Goal: Information Seeking & Learning: Learn about a topic

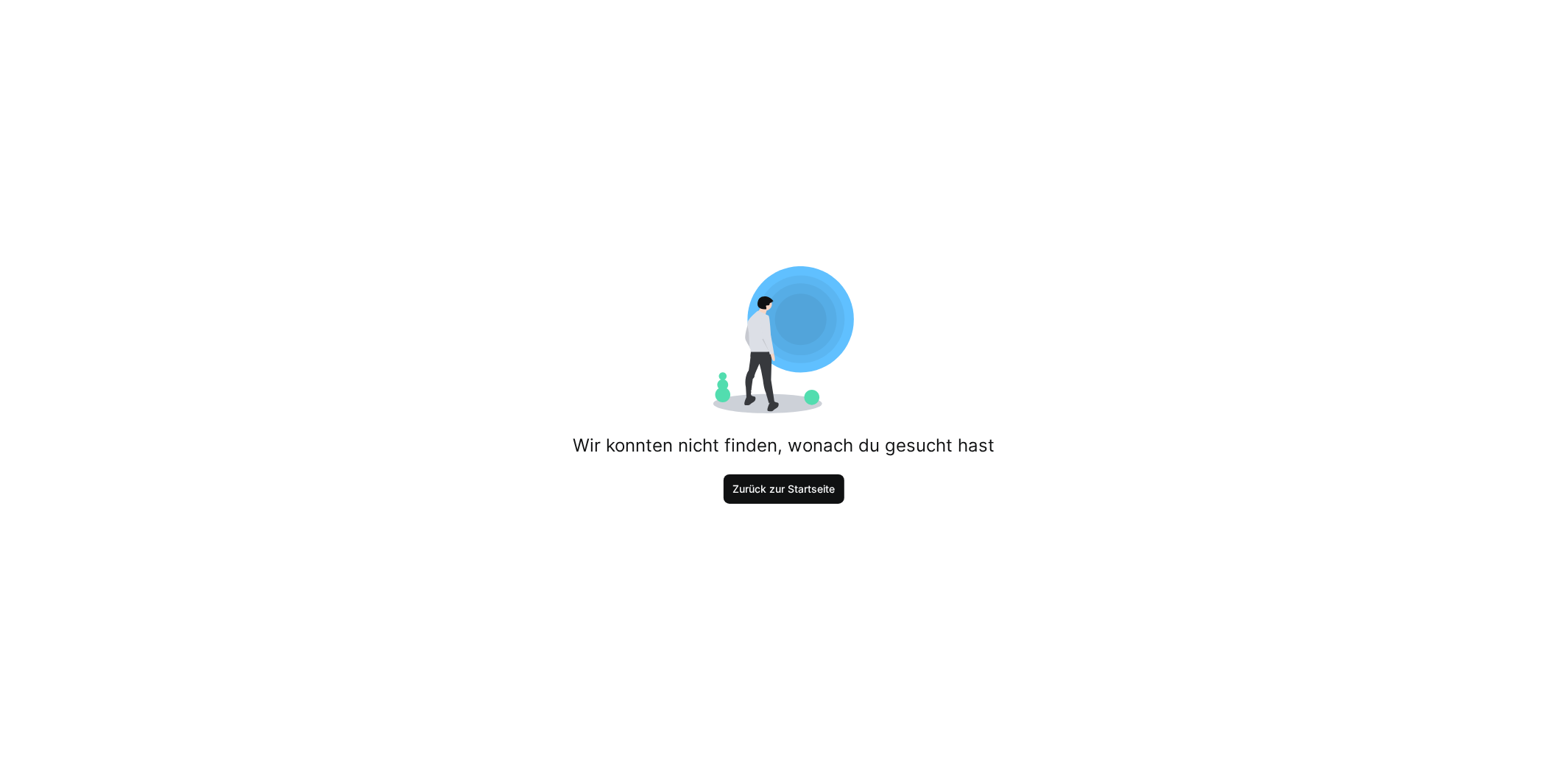
click at [814, 496] on span "Zurück zur Startseite" at bounding box center [784, 489] width 122 height 30
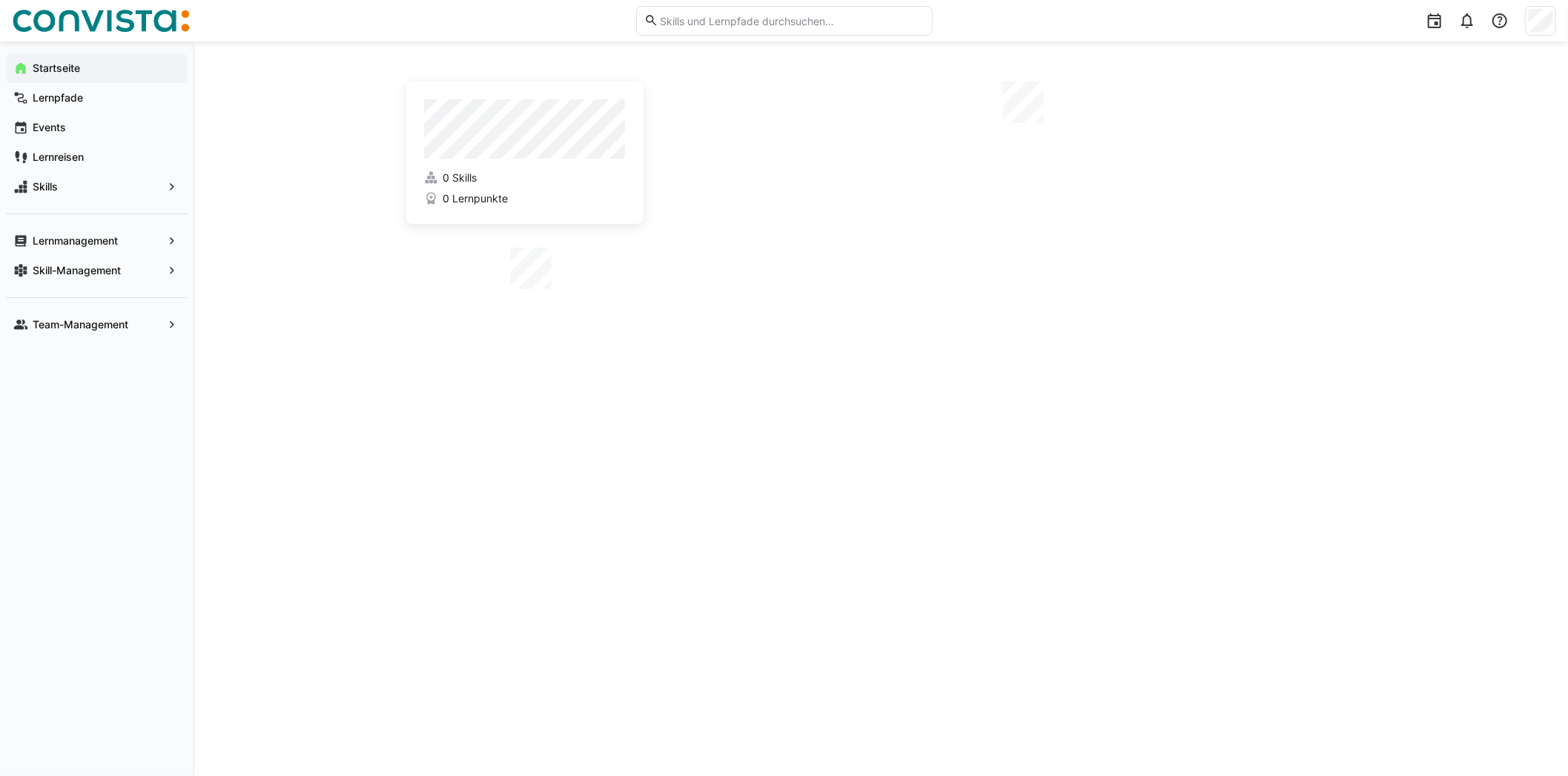
click at [820, 500] on div "0 Skills 0 Lernpunkte" at bounding box center [880, 409] width 949 height 664
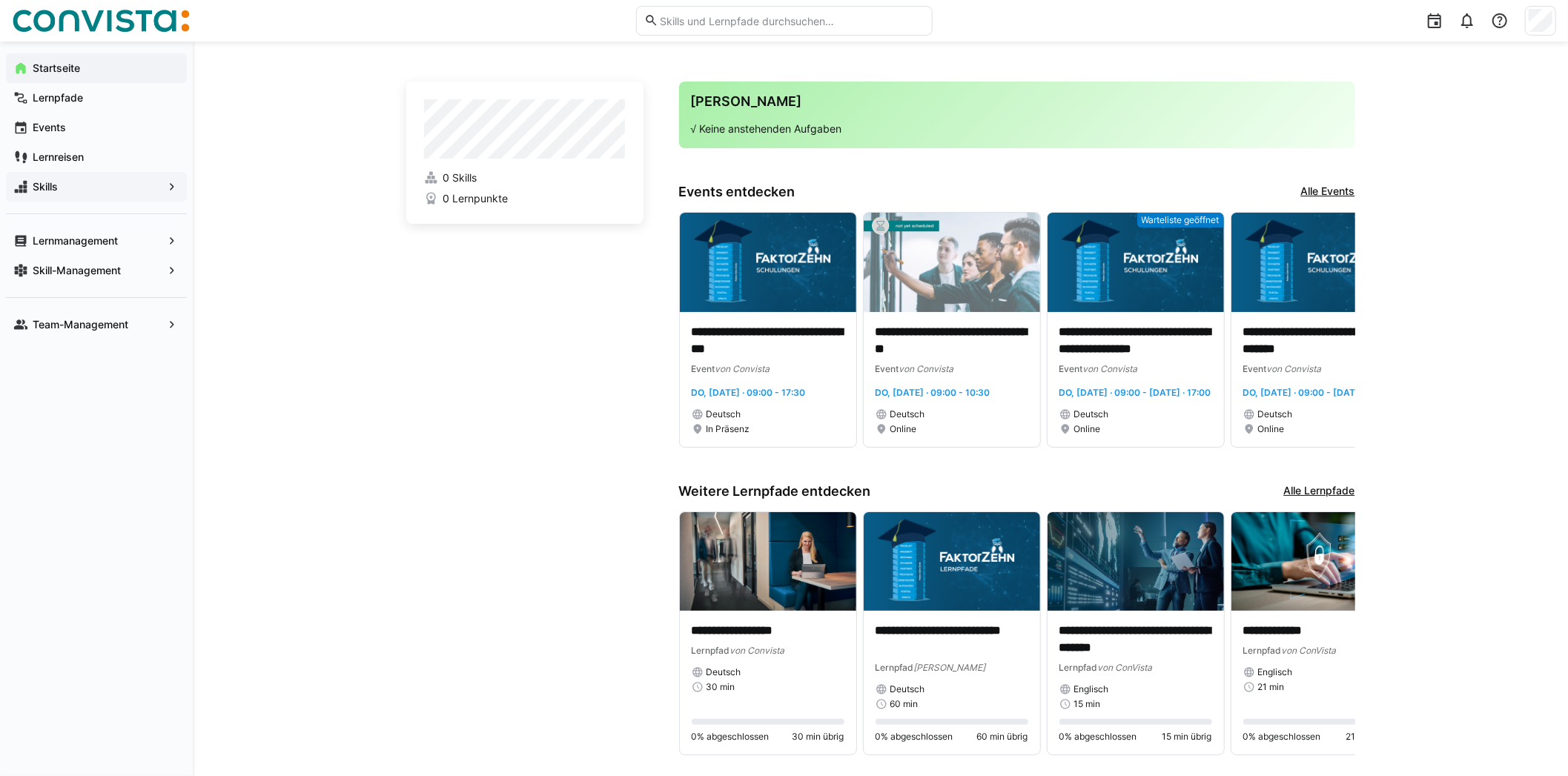
click at [164, 185] on eds-icon at bounding box center [171, 186] width 14 height 14
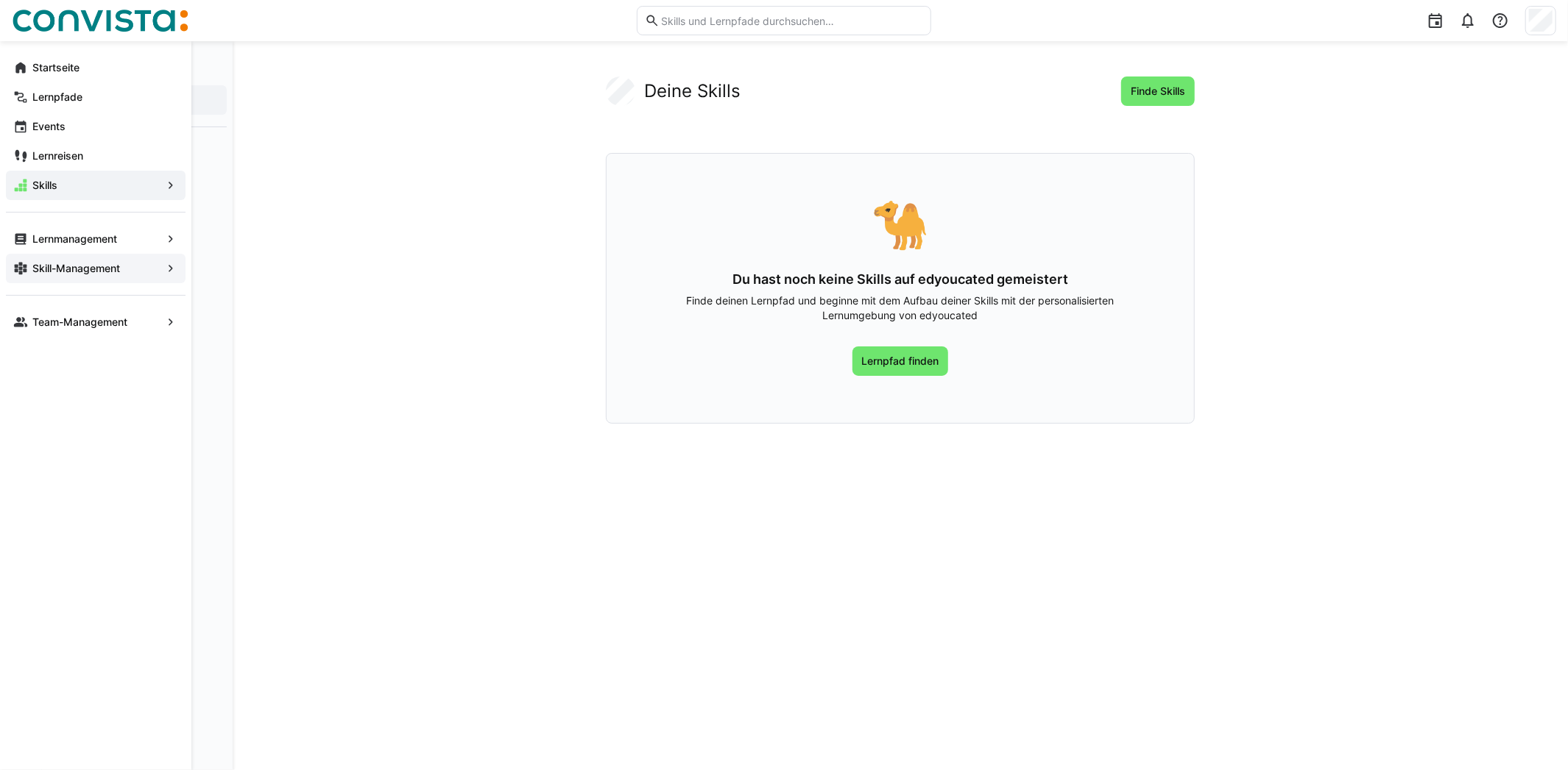
click at [157, 268] on span "Skill-Management" at bounding box center [95, 268] width 131 height 14
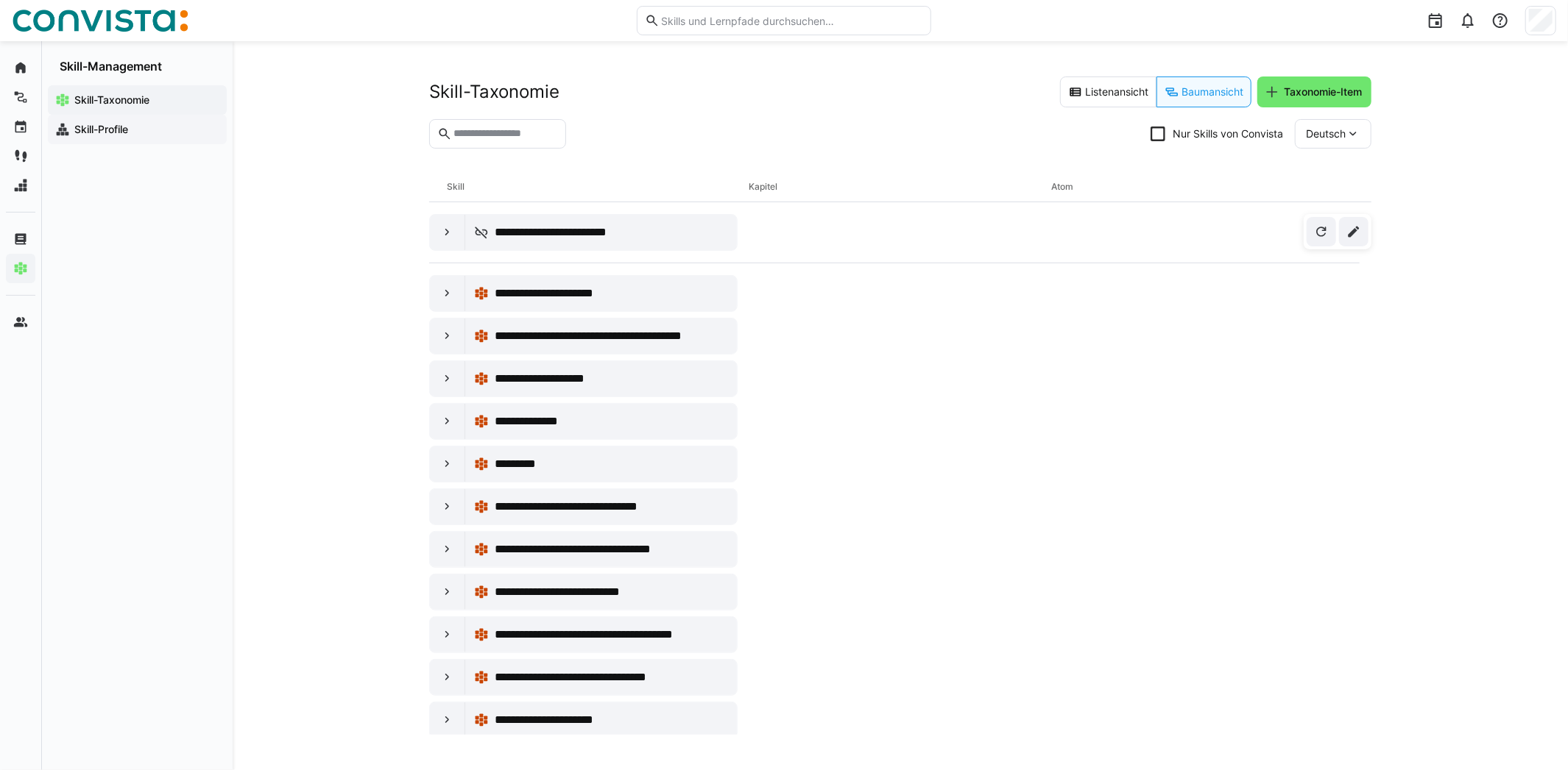
click at [0, 0] on app-navigation-label "Skill-Profile" at bounding box center [0, 0] width 0 height 0
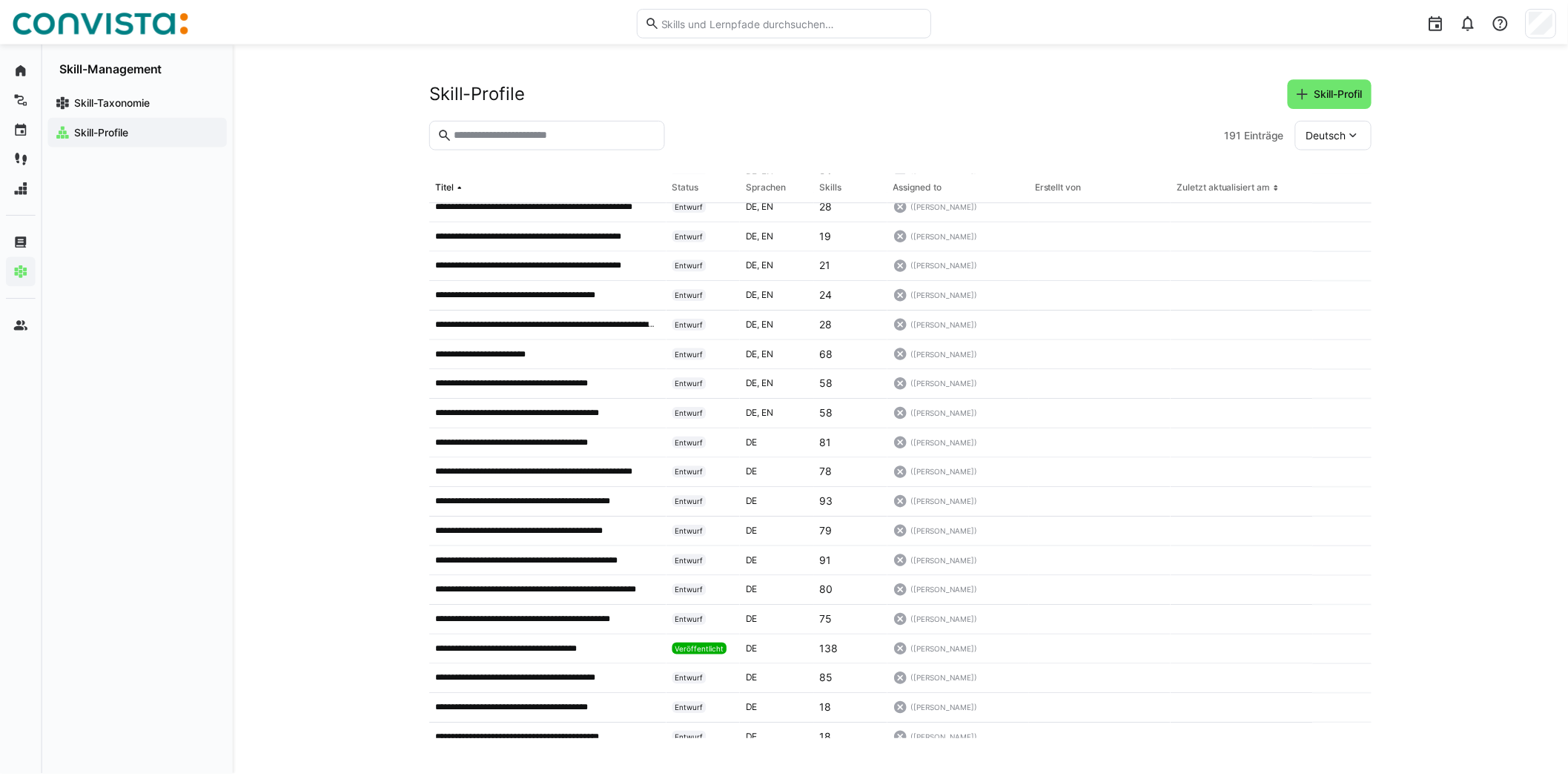
scroll to position [1112, 0]
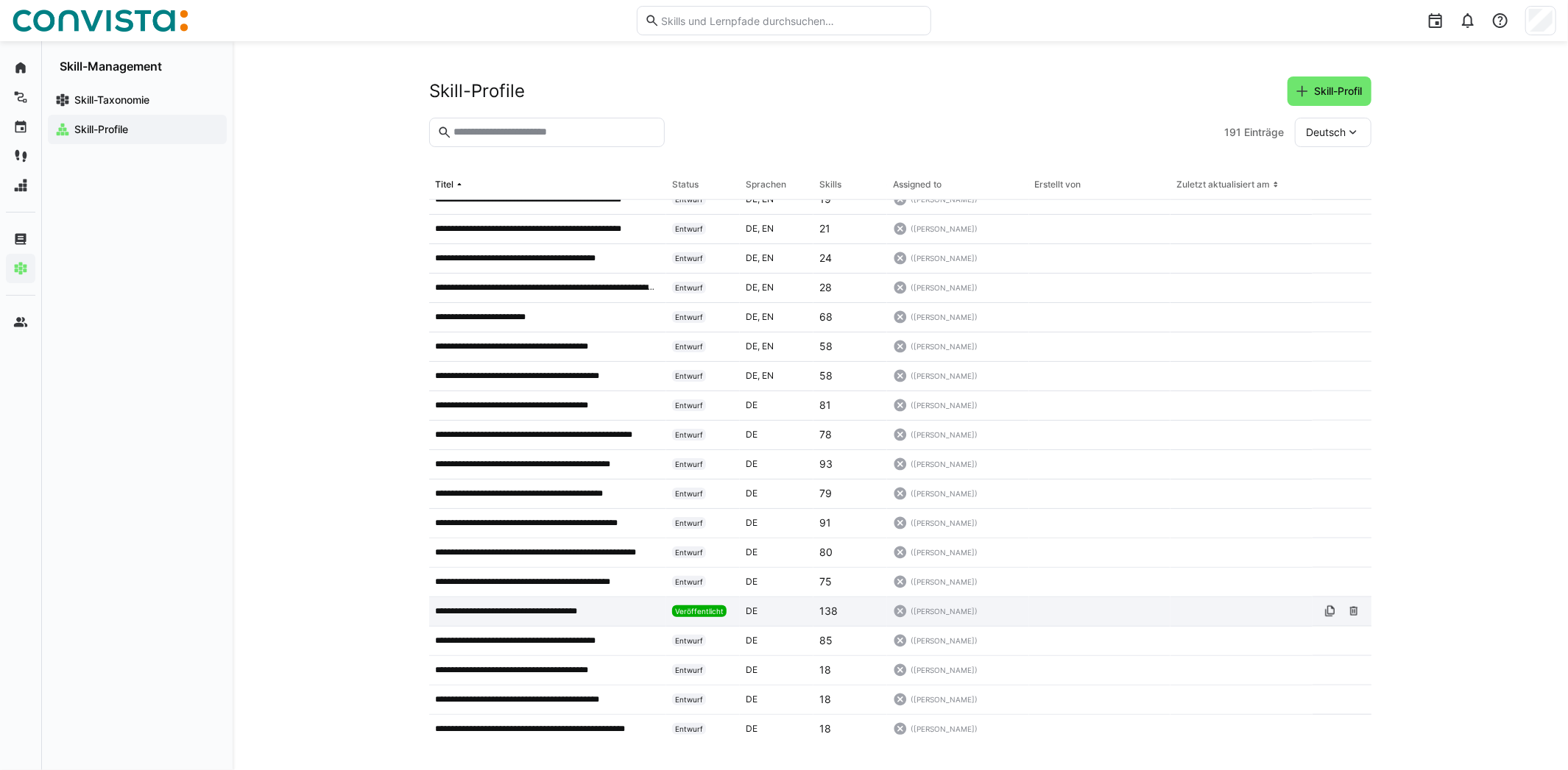
click at [483, 607] on p "**********" at bounding box center [521, 611] width 173 height 12
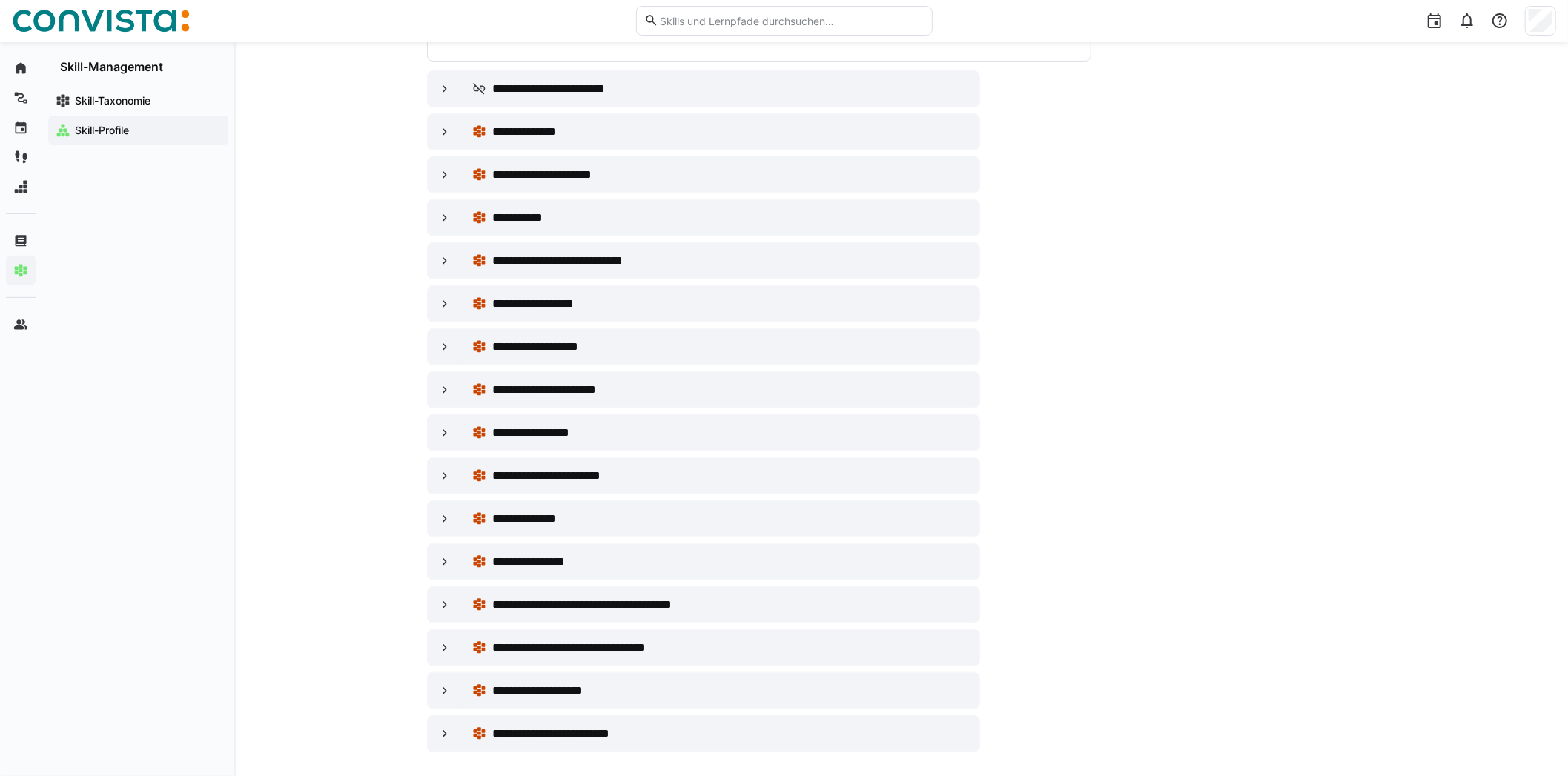
scroll to position [445, 0]
click at [440, 219] on eds-icon at bounding box center [444, 217] width 14 height 14
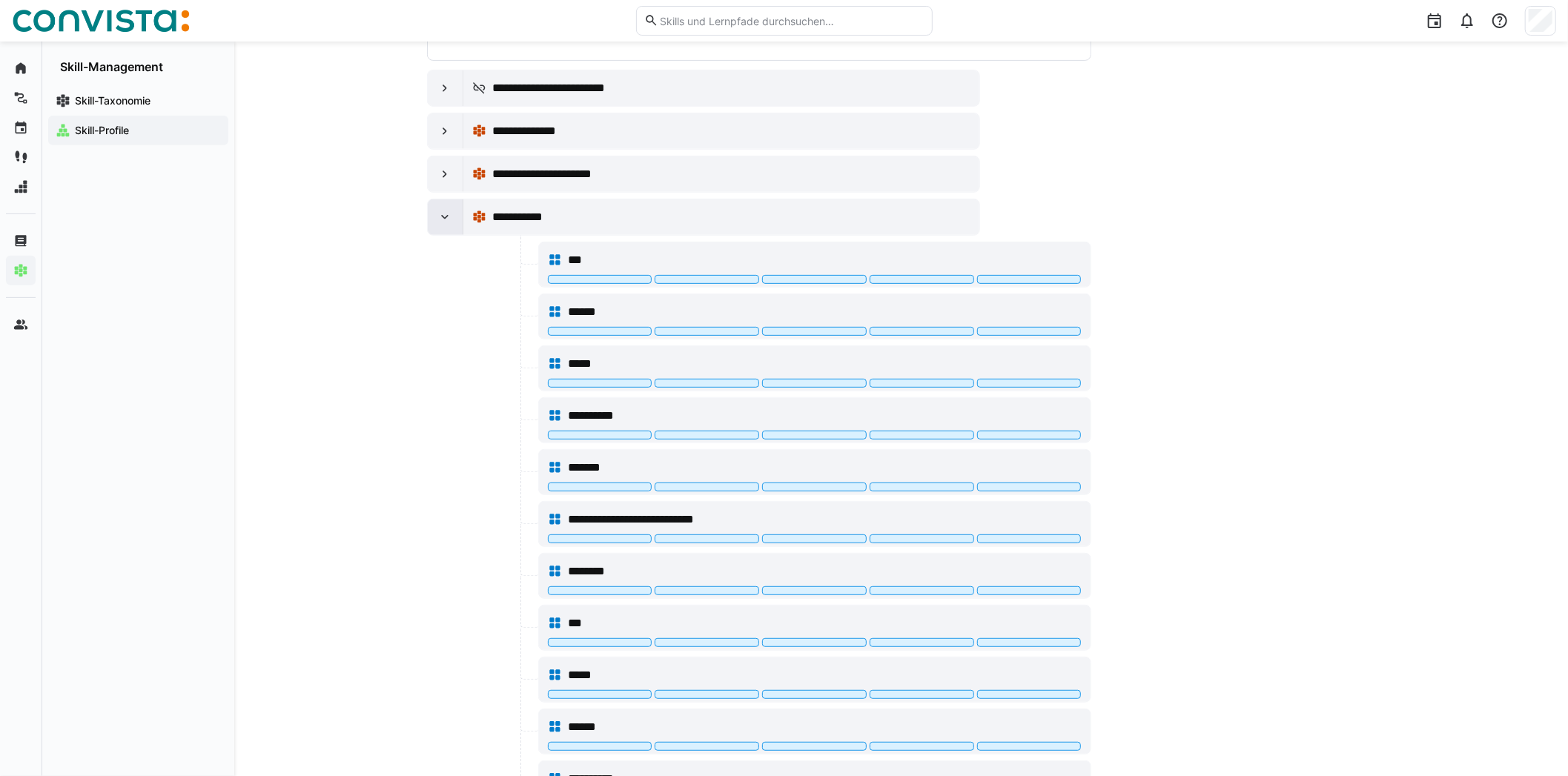
click at [439, 215] on eds-icon at bounding box center [444, 217] width 14 height 14
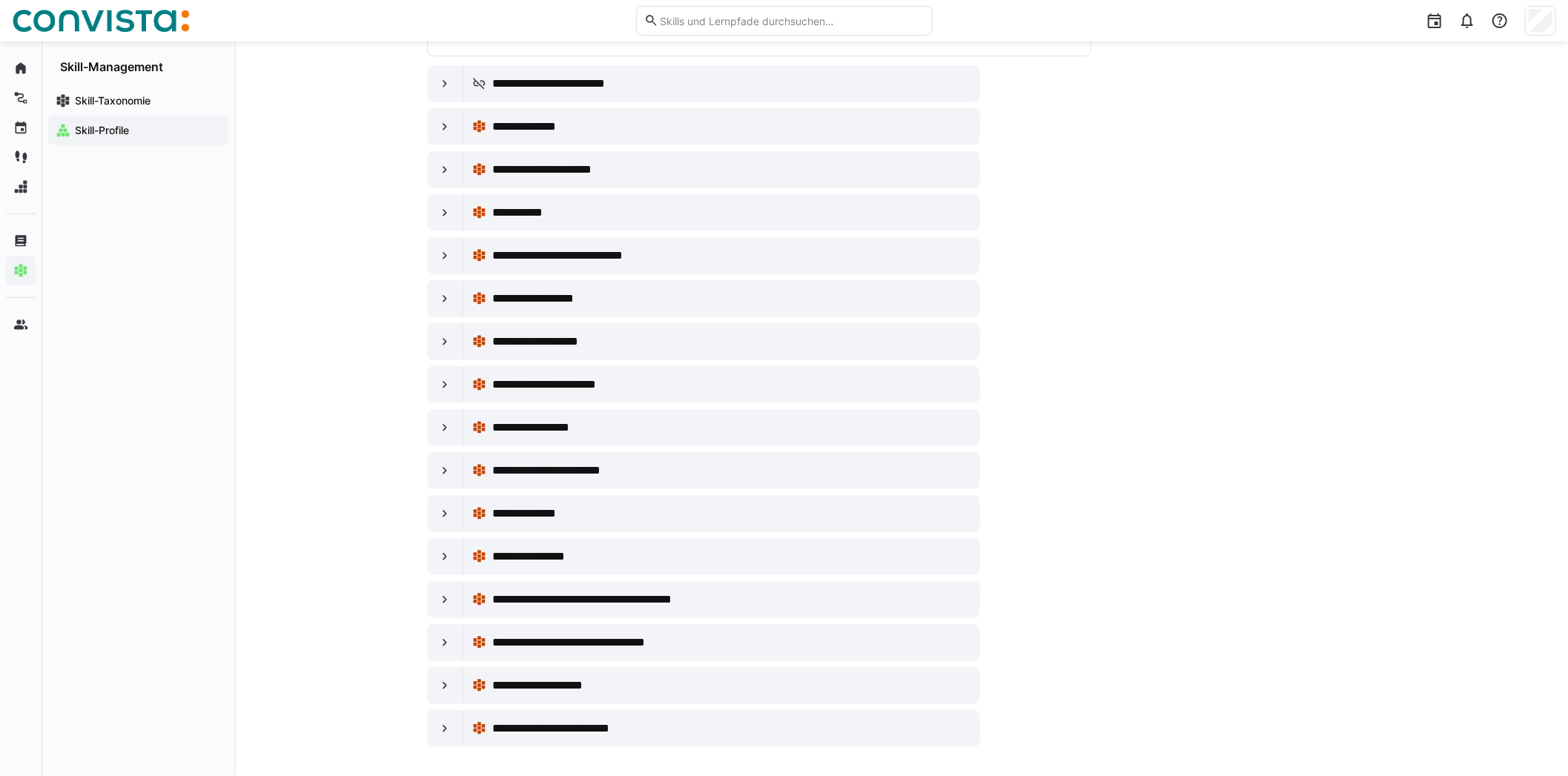
scroll to position [450, 0]
click at [444, 208] on eds-icon at bounding box center [444, 211] width 14 height 14
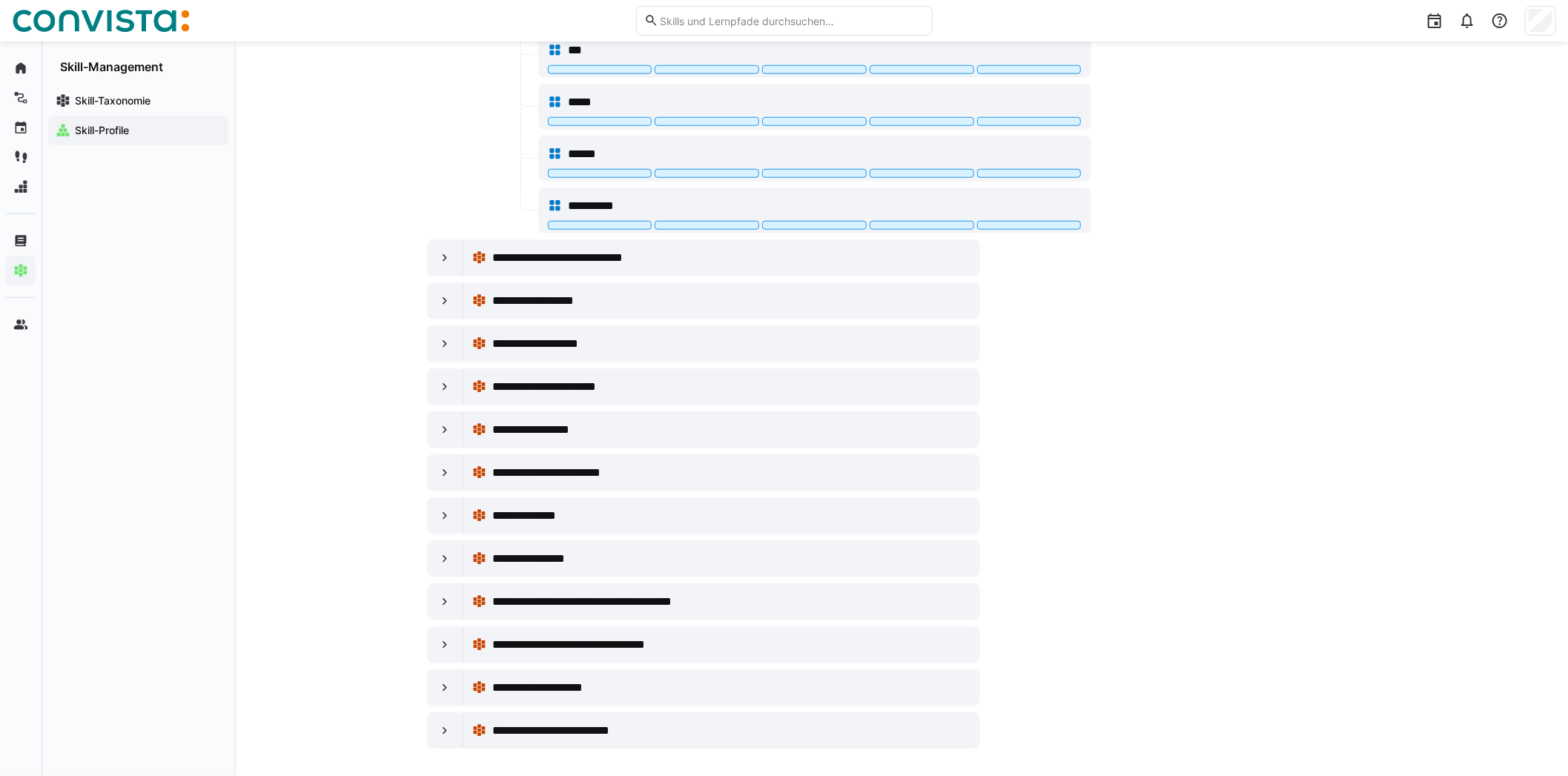
scroll to position [1018, 0]
click at [432, 340] on div at bounding box center [446, 343] width 36 height 36
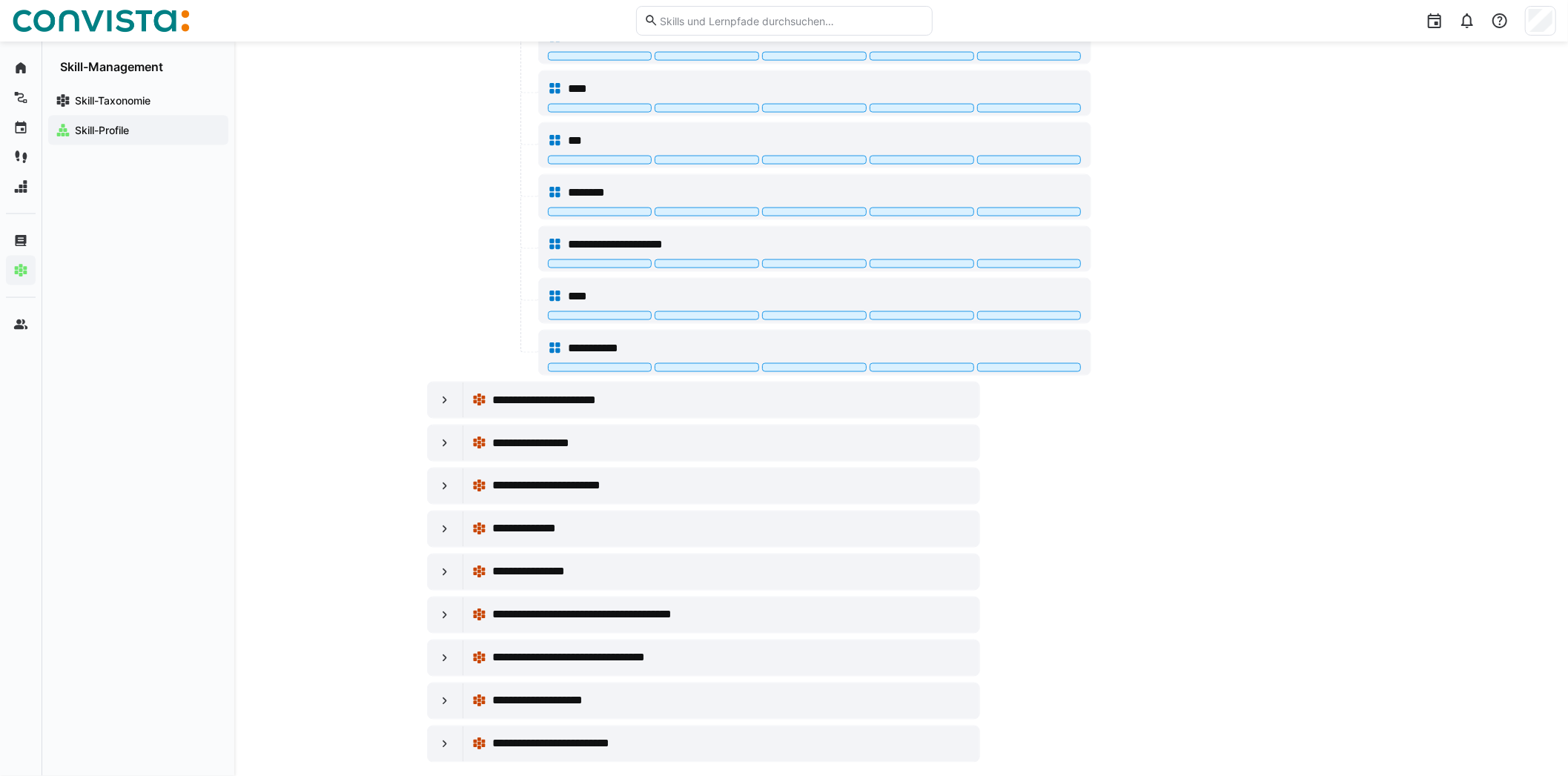
scroll to position [1844, 0]
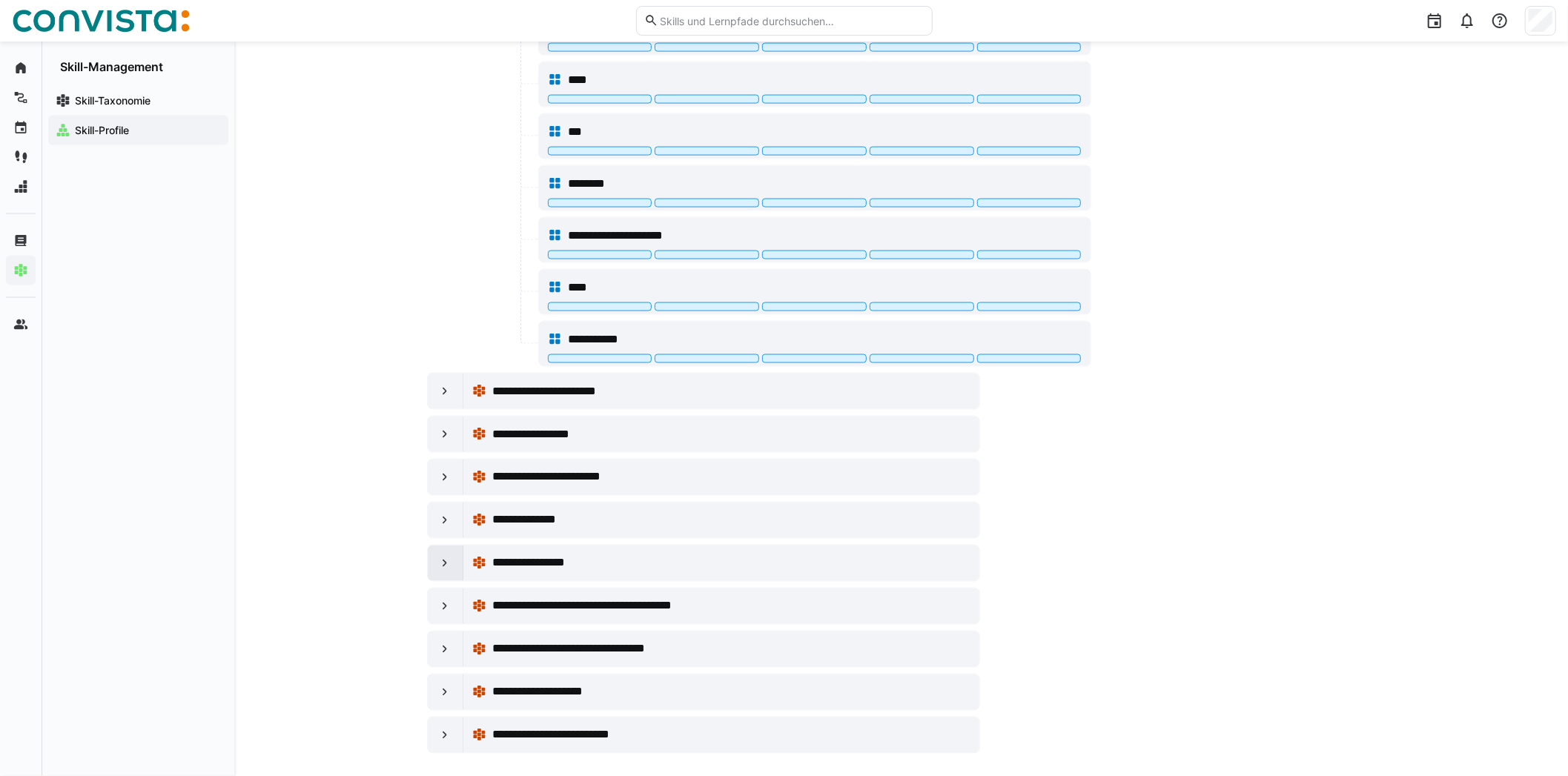
click at [446, 556] on eds-icon at bounding box center [444, 562] width 14 height 14
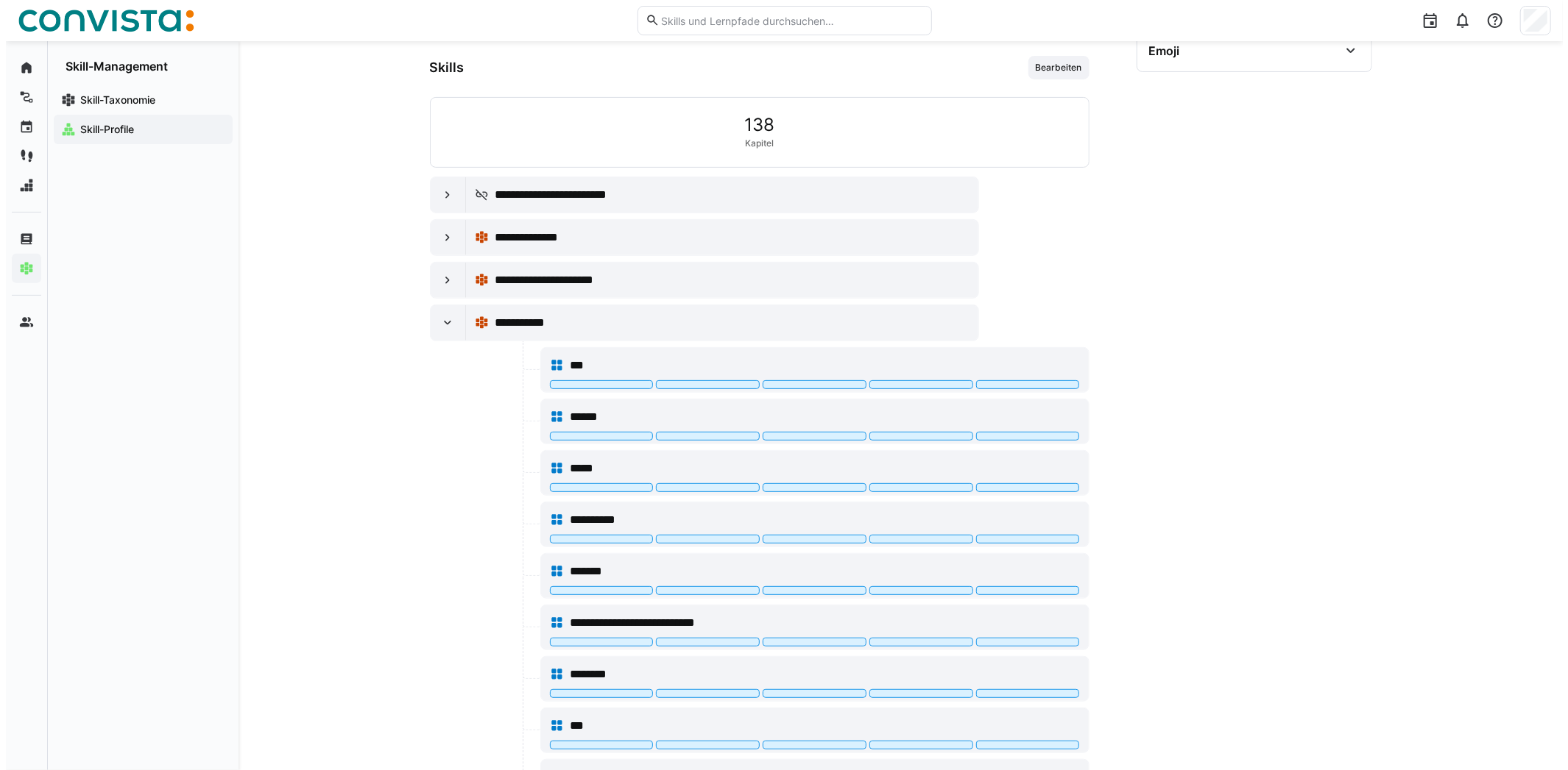
scroll to position [0, 0]
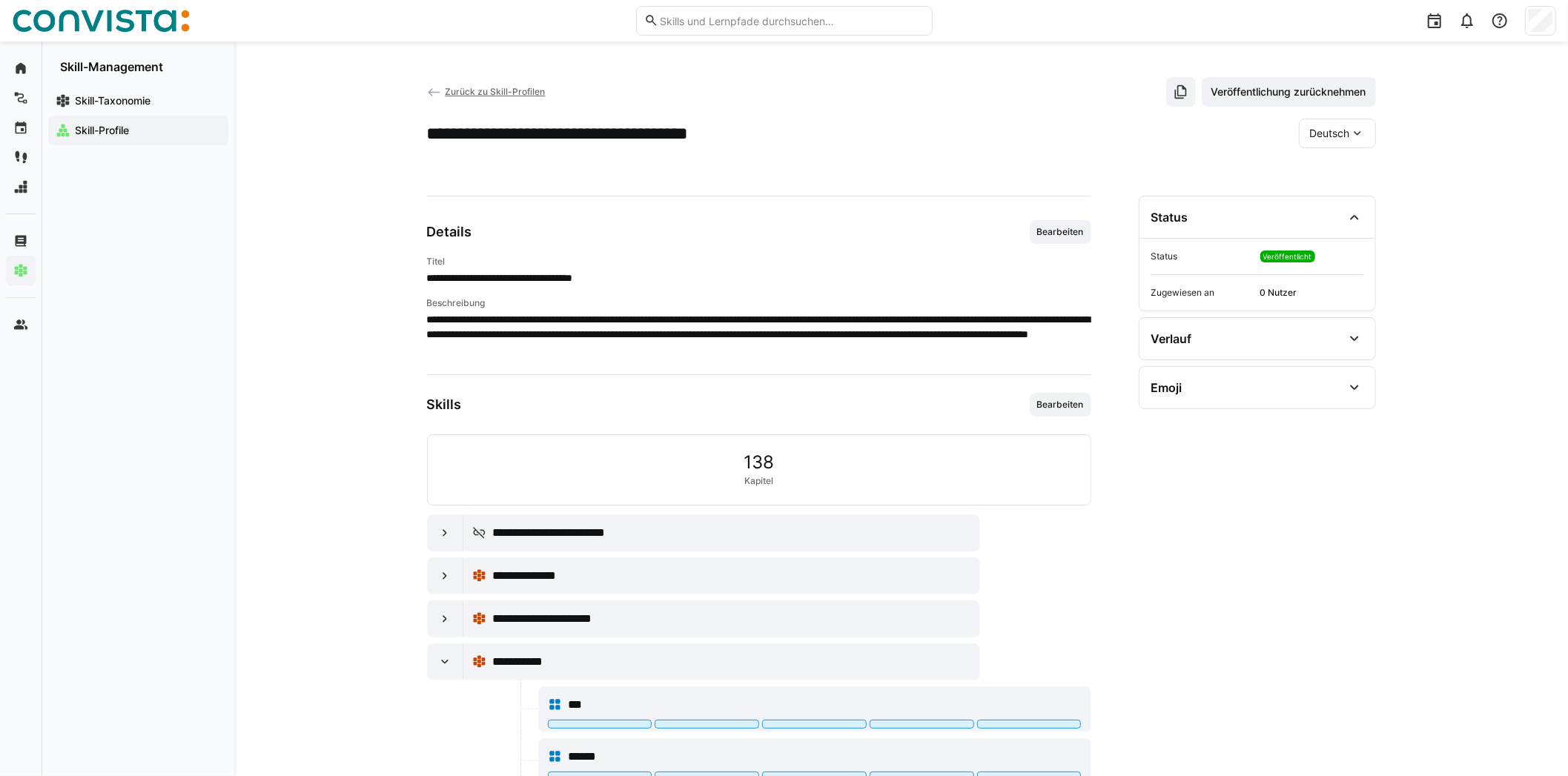
click at [453, 94] on span "Zurück zu Skill-Profilen" at bounding box center [495, 91] width 100 height 11
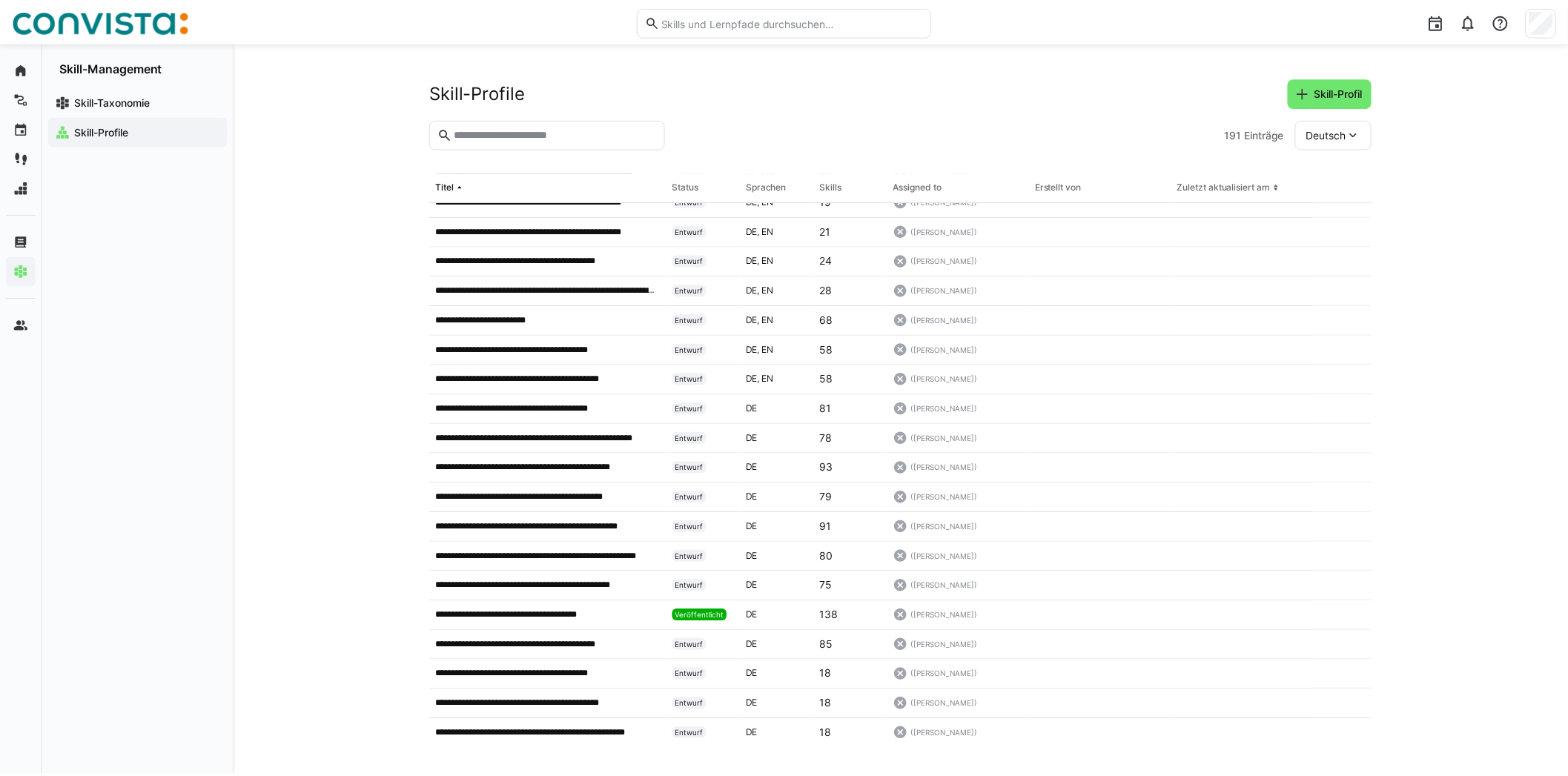
scroll to position [1259, 0]
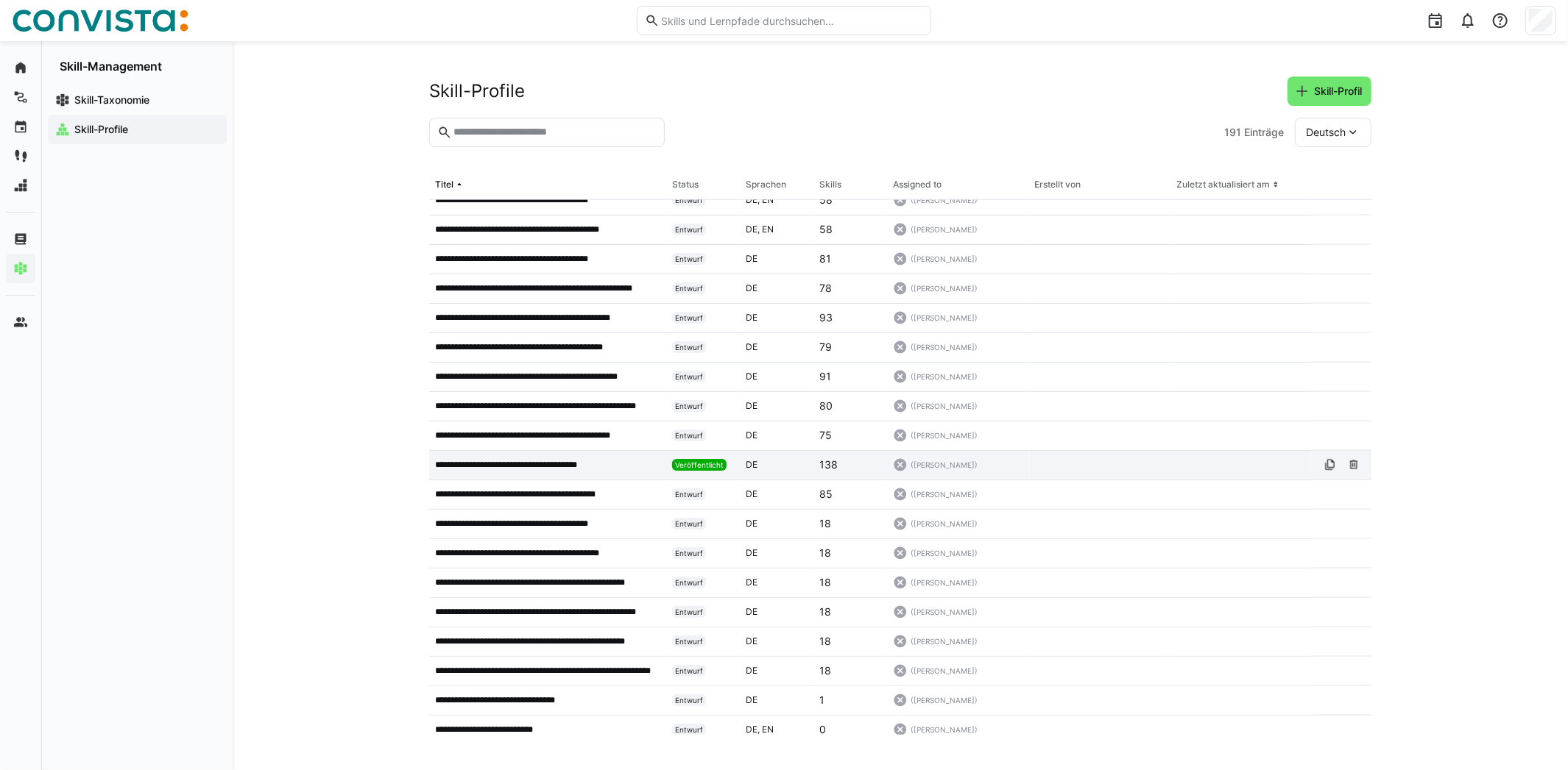
click at [566, 465] on p "**********" at bounding box center [521, 465] width 173 height 12
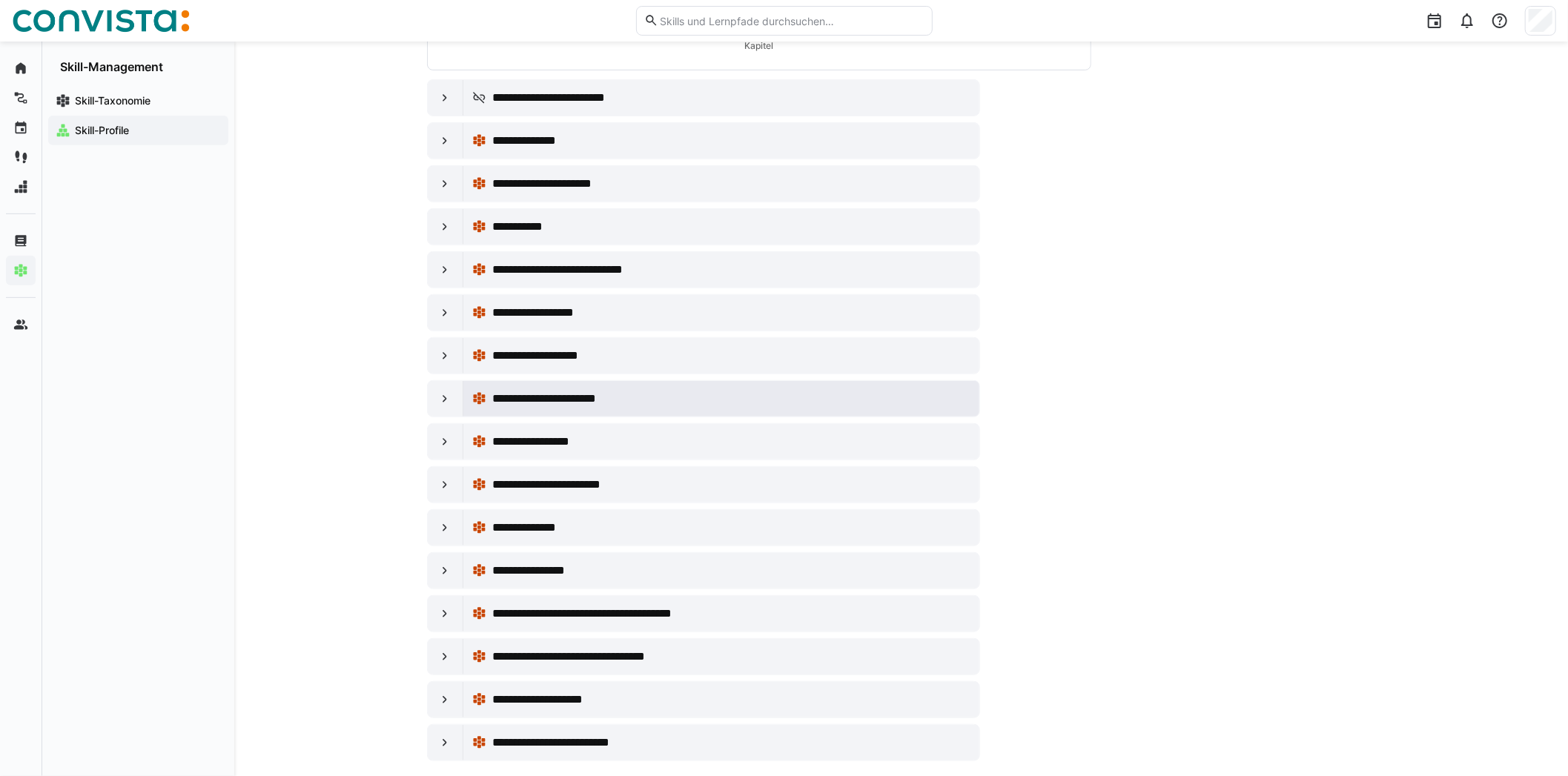
scroll to position [450, 0]
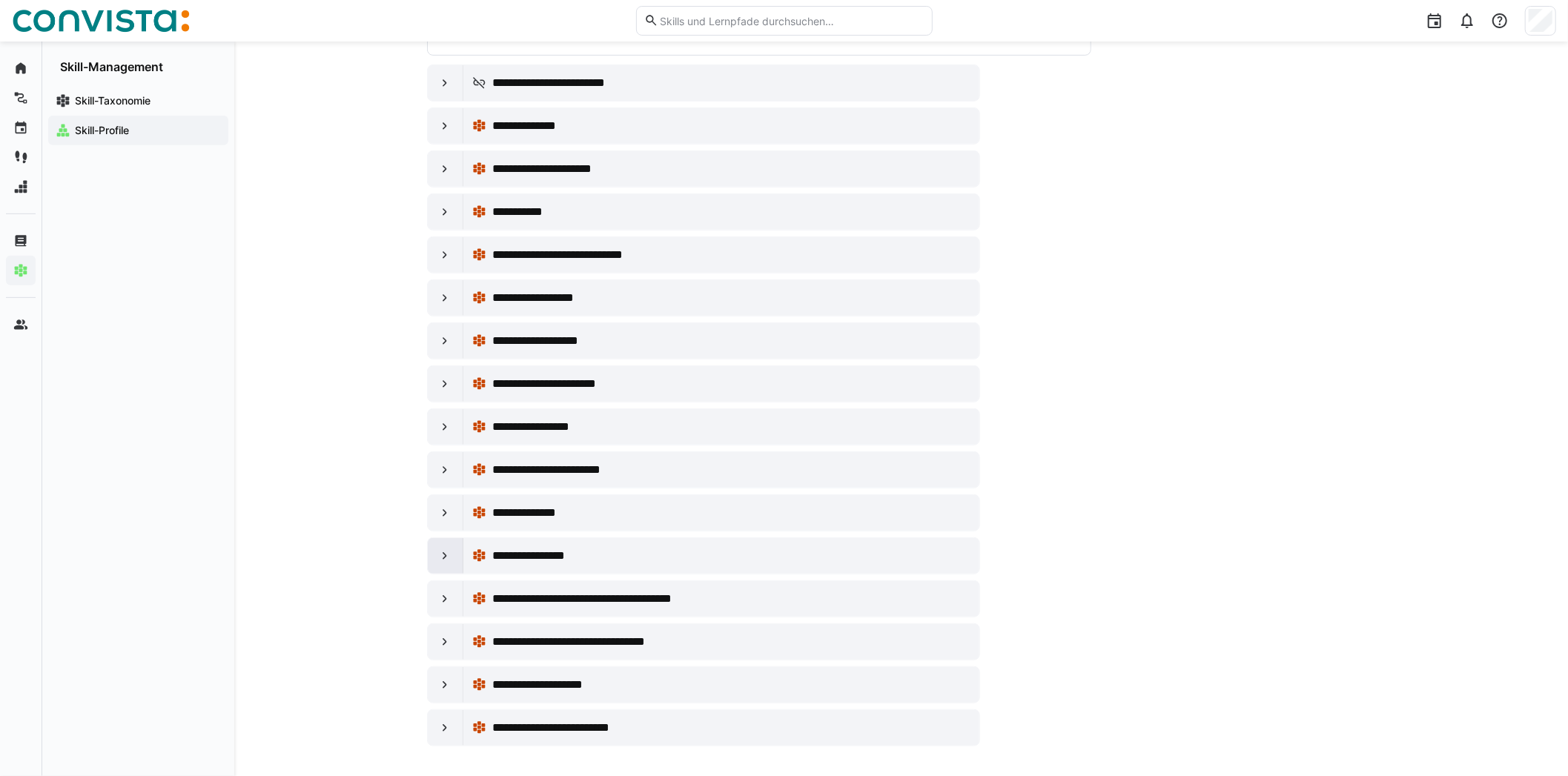
click at [440, 551] on eds-icon at bounding box center [444, 556] width 14 height 14
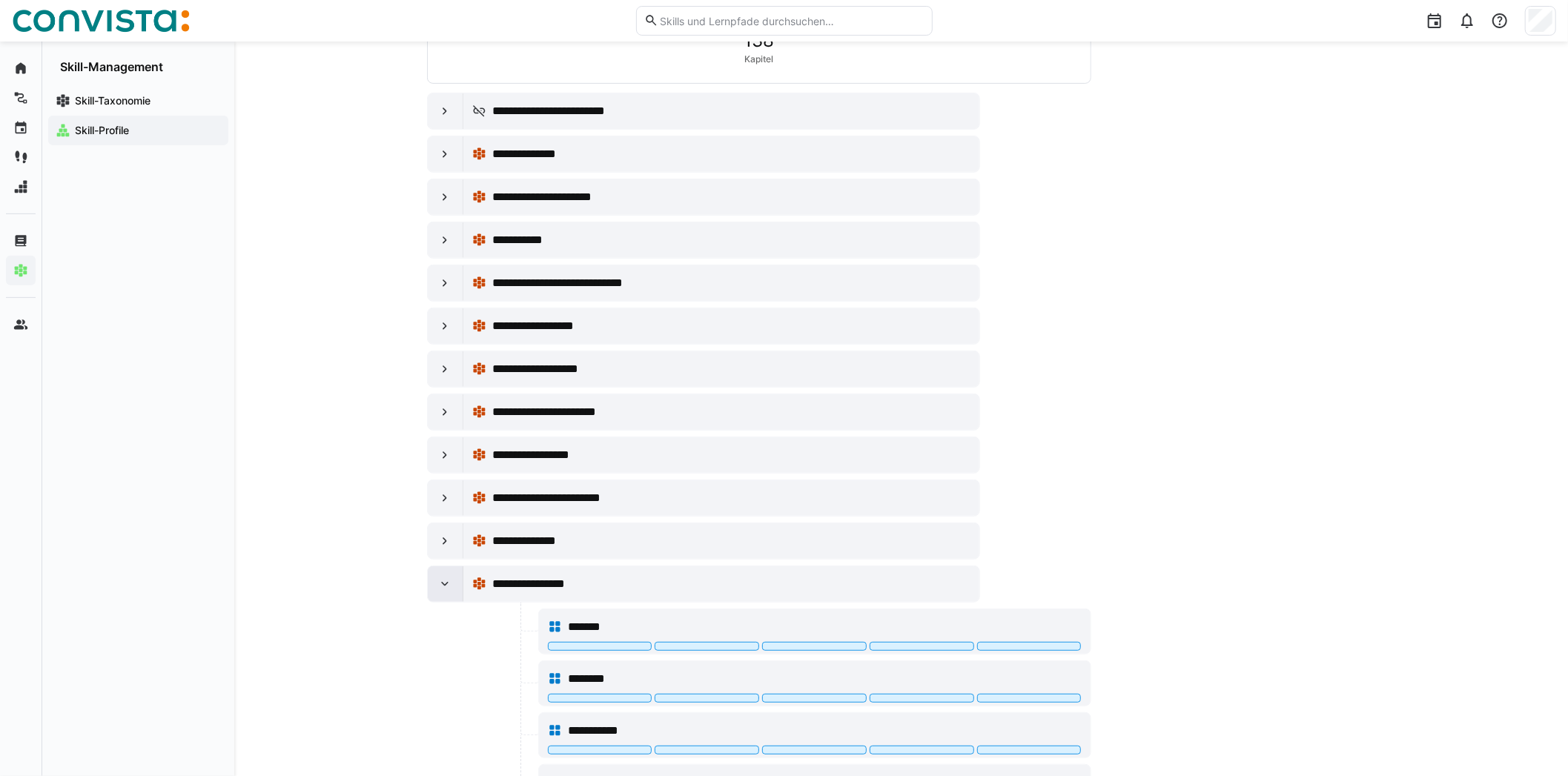
scroll to position [425, 0]
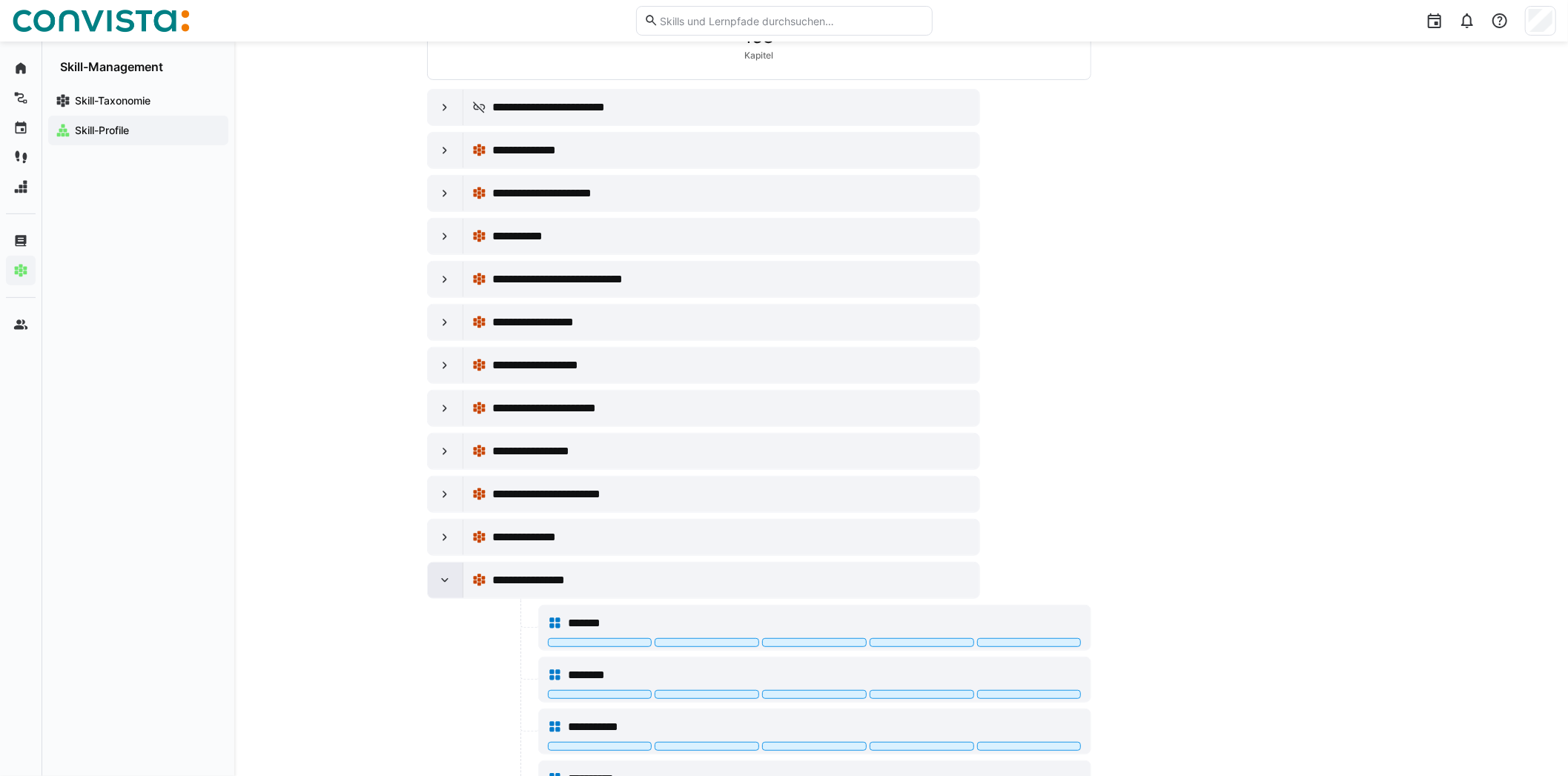
click at [439, 573] on eds-icon at bounding box center [444, 579] width 14 height 14
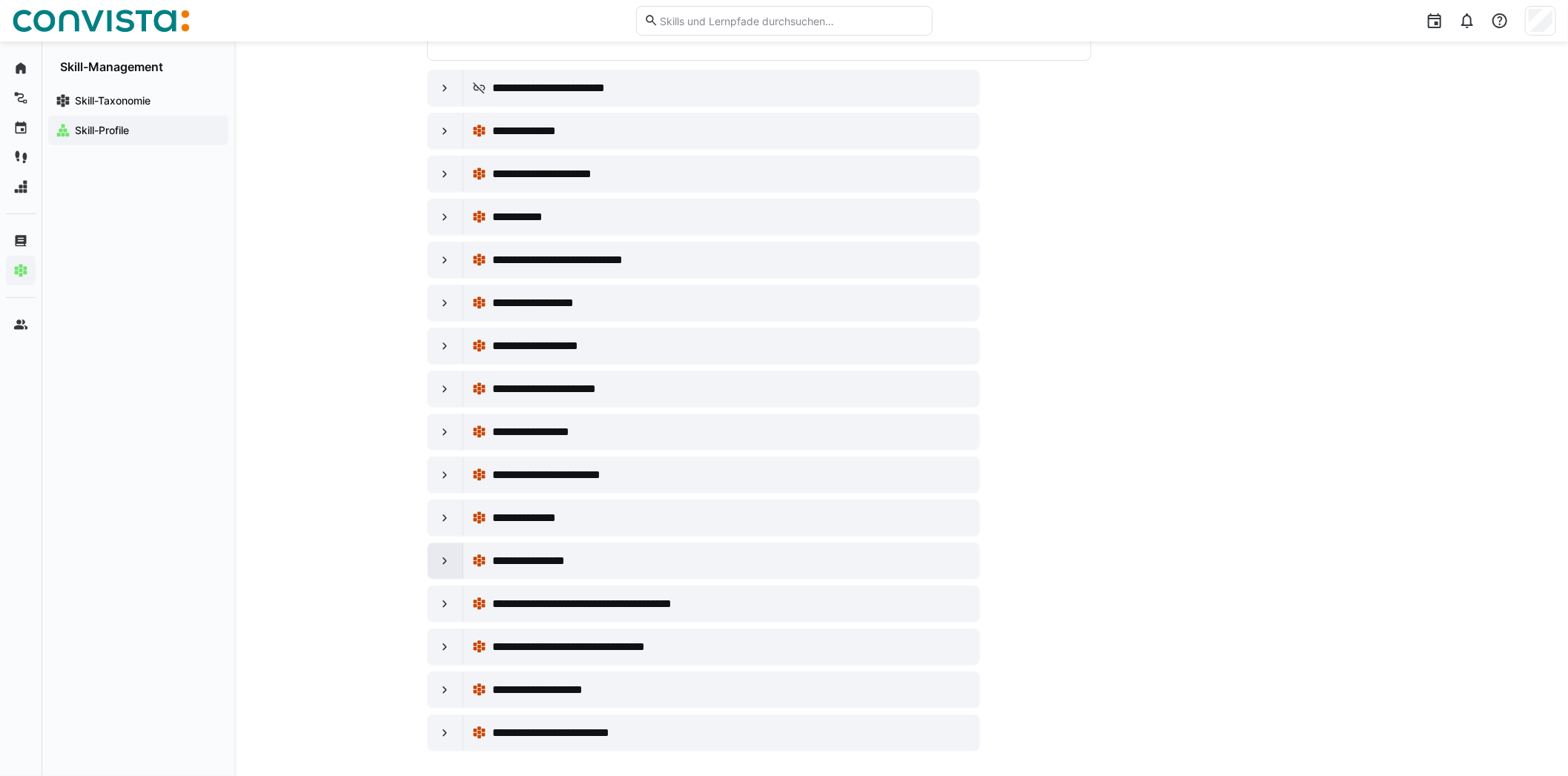
scroll to position [450, 0]
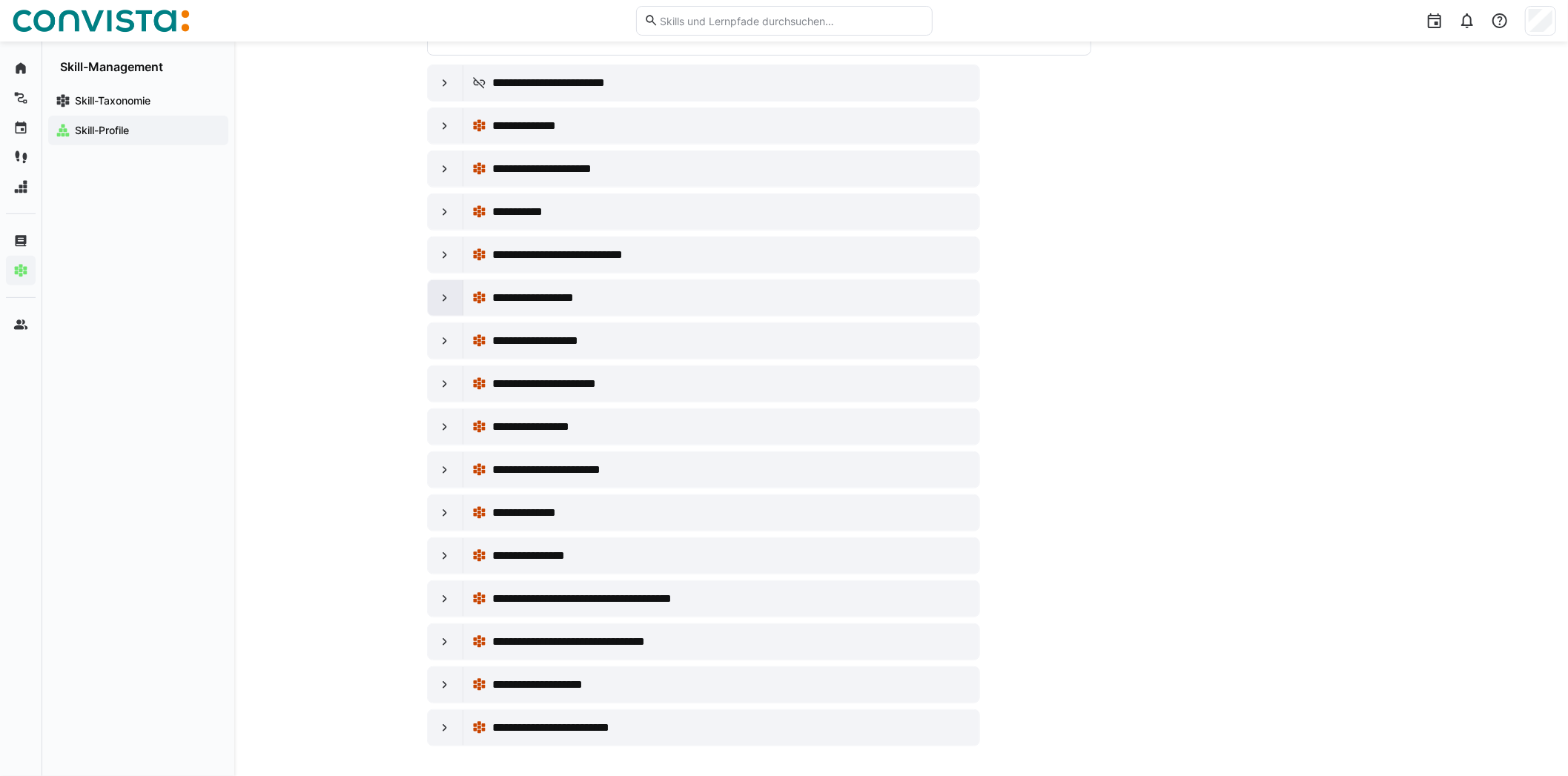
click at [435, 281] on div at bounding box center [446, 298] width 36 height 36
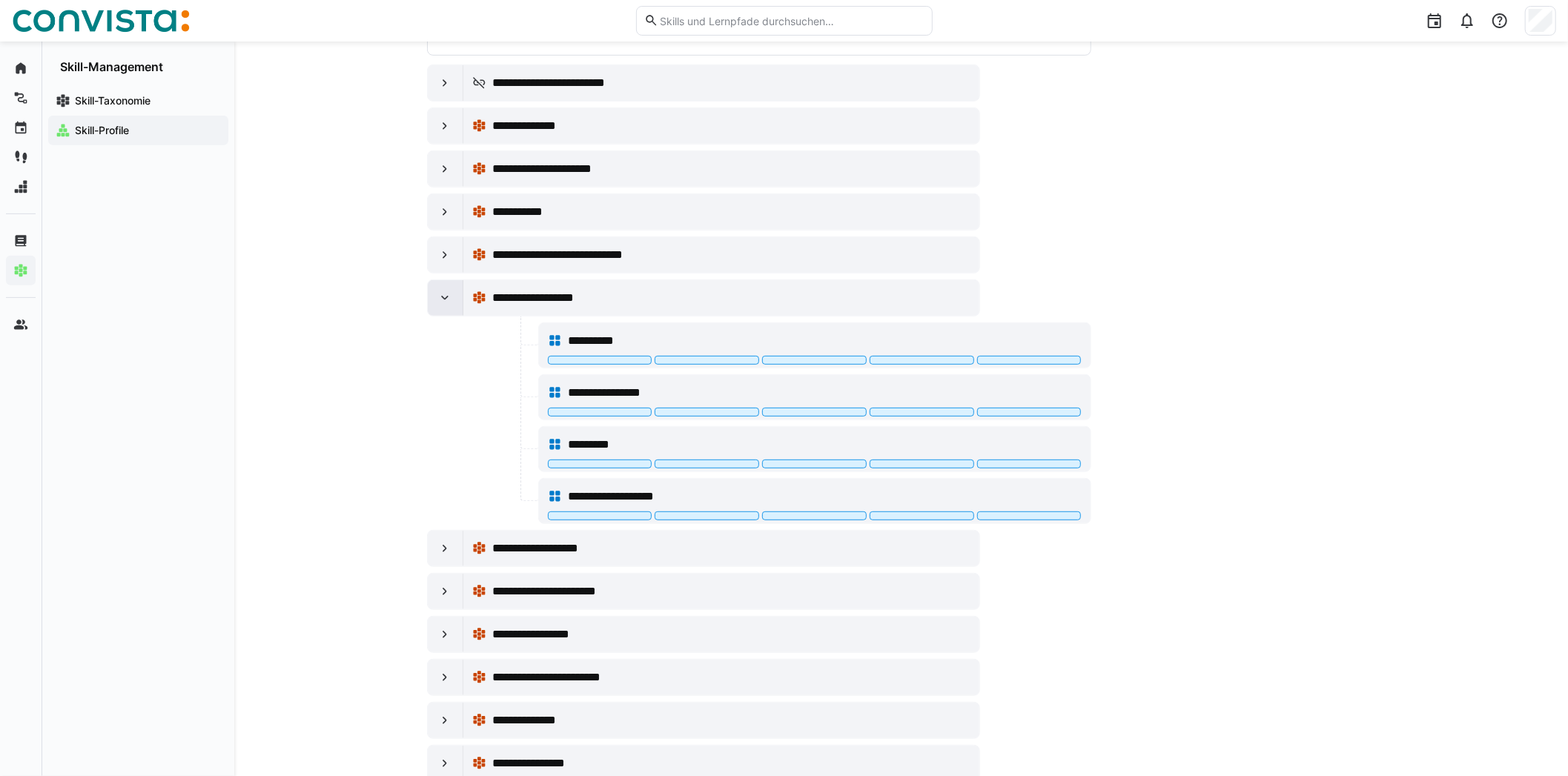
click at [437, 295] on eds-icon at bounding box center [444, 298] width 14 height 14
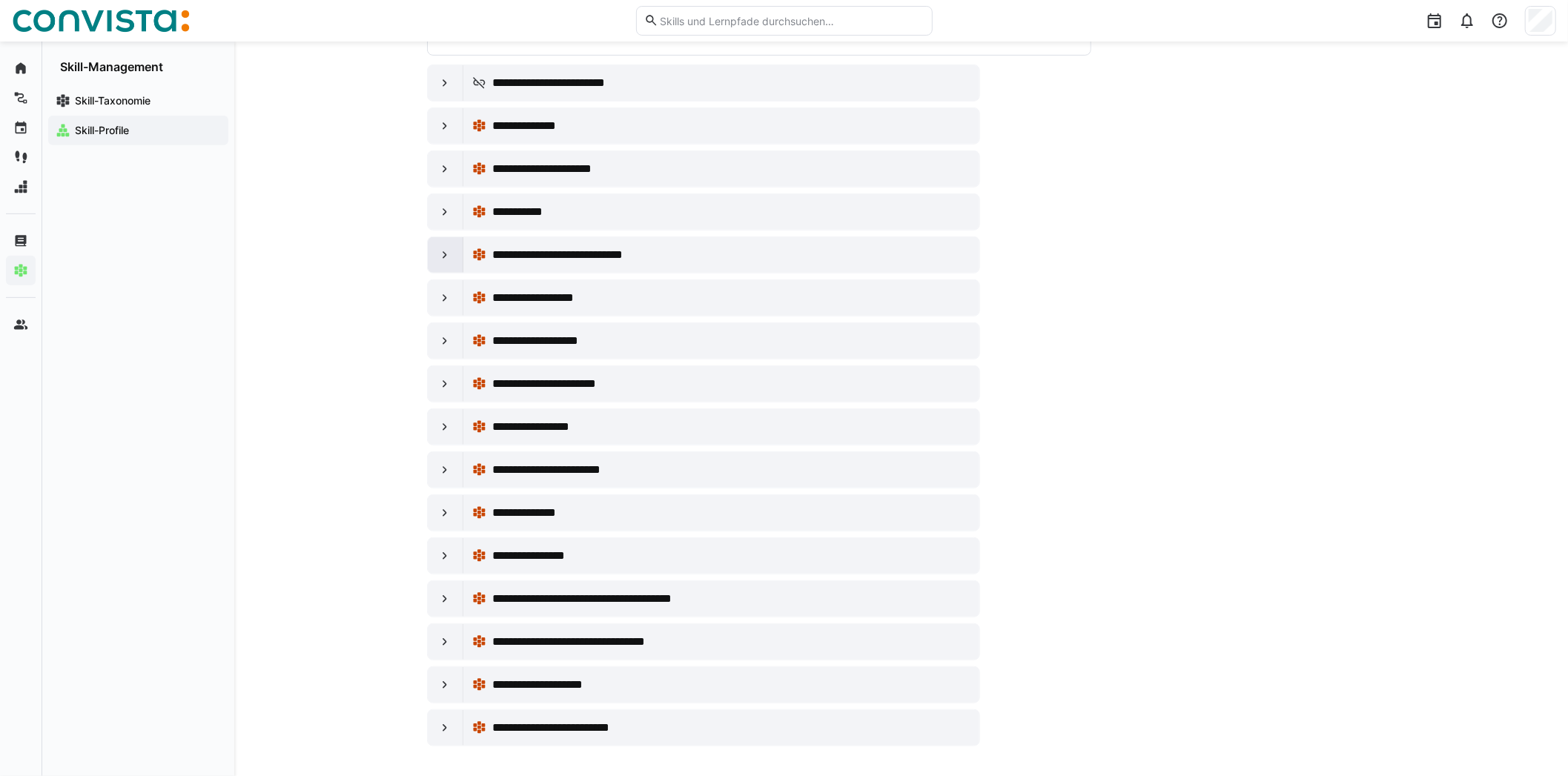
click at [447, 257] on eds-icon at bounding box center [444, 254] width 14 height 14
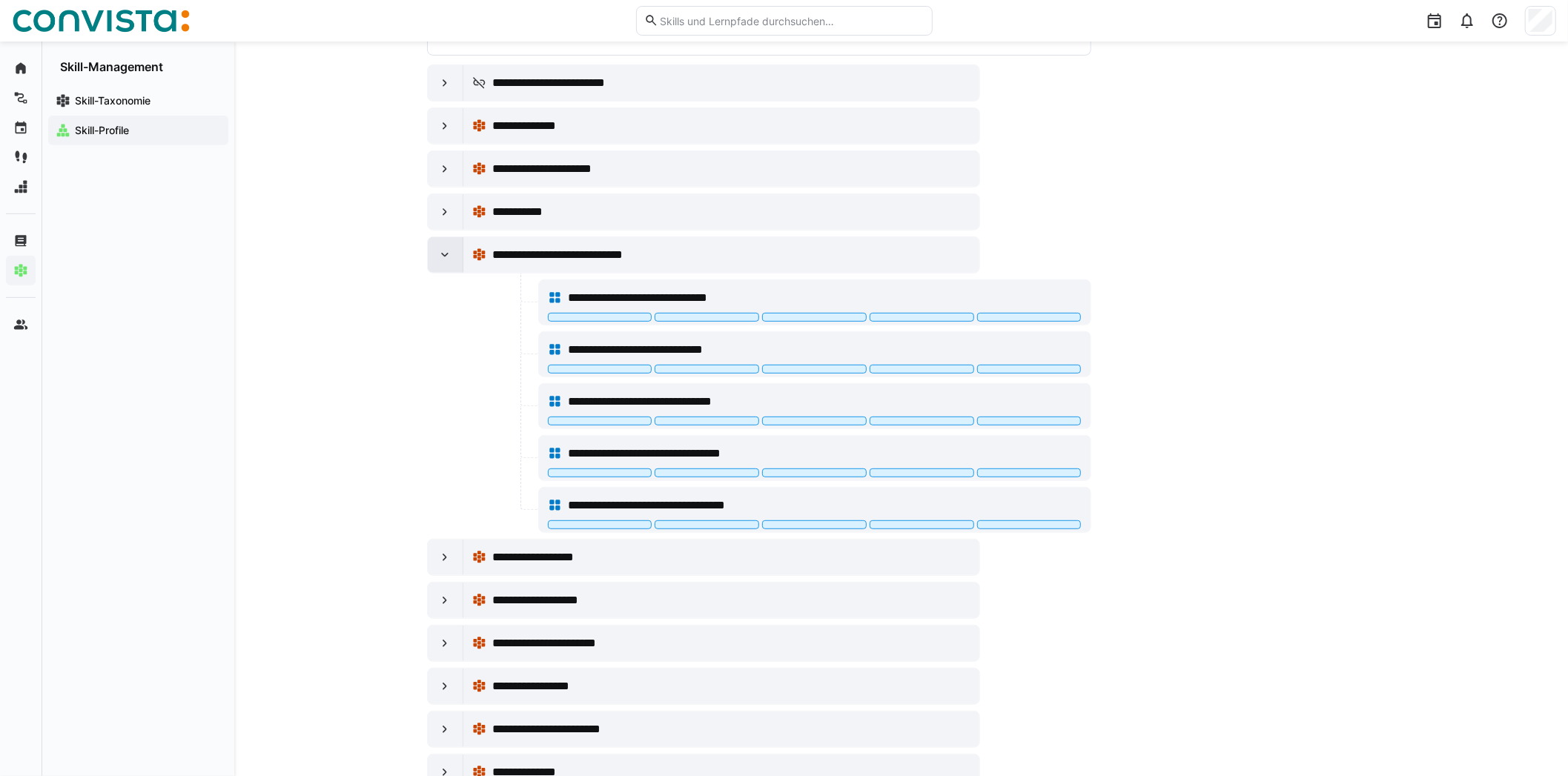
click at [447, 257] on eds-icon at bounding box center [444, 254] width 14 height 14
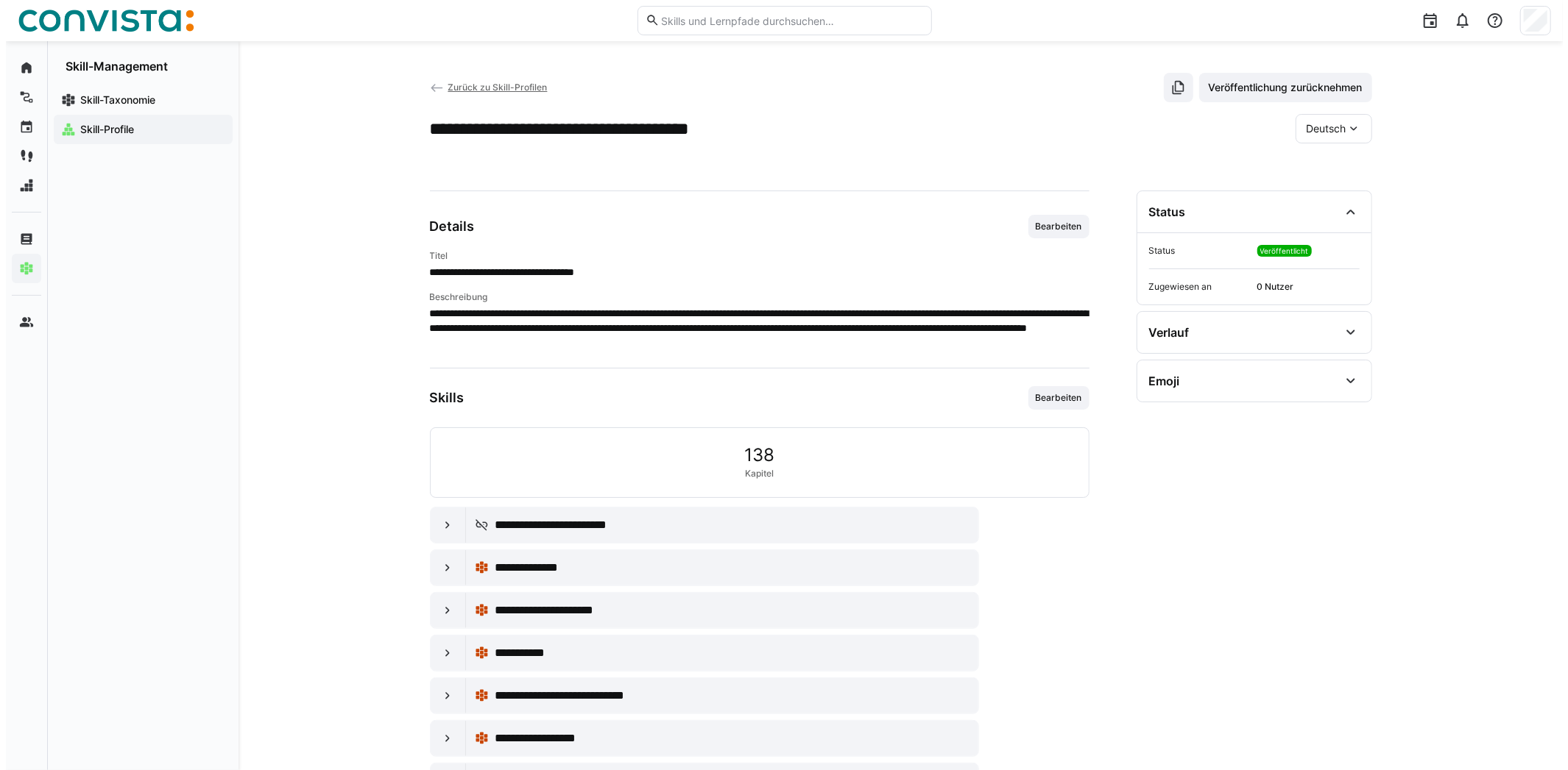
scroll to position [0, 0]
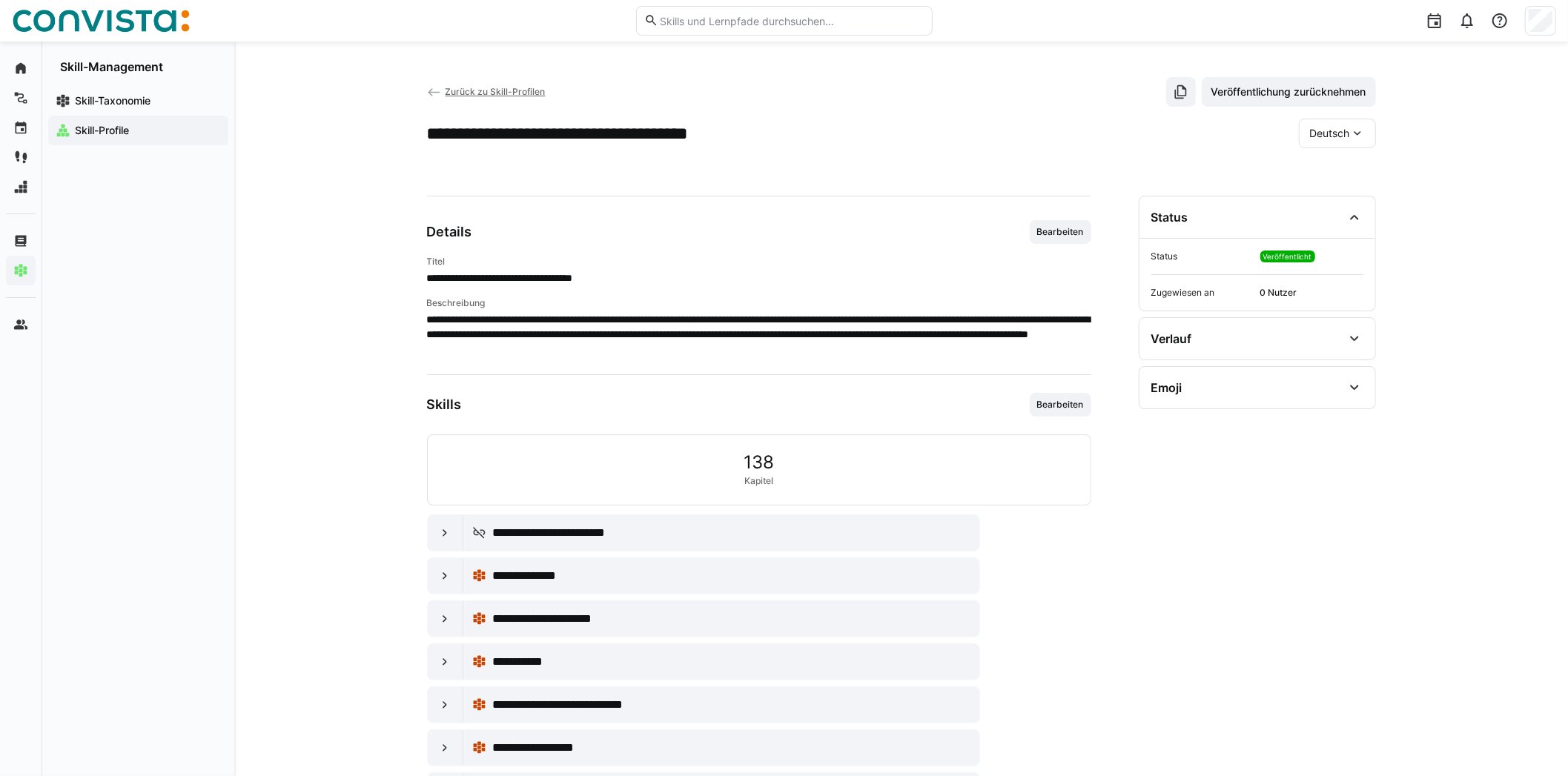
click at [1368, 135] on div "Deutsch" at bounding box center [1337, 133] width 77 height 30
click at [1368, 135] on div "Deutsch Deutsch Englisch" at bounding box center [1337, 133] width 77 height 30
click at [451, 90] on span "Zurück zu Skill-Profilen" at bounding box center [495, 91] width 100 height 11
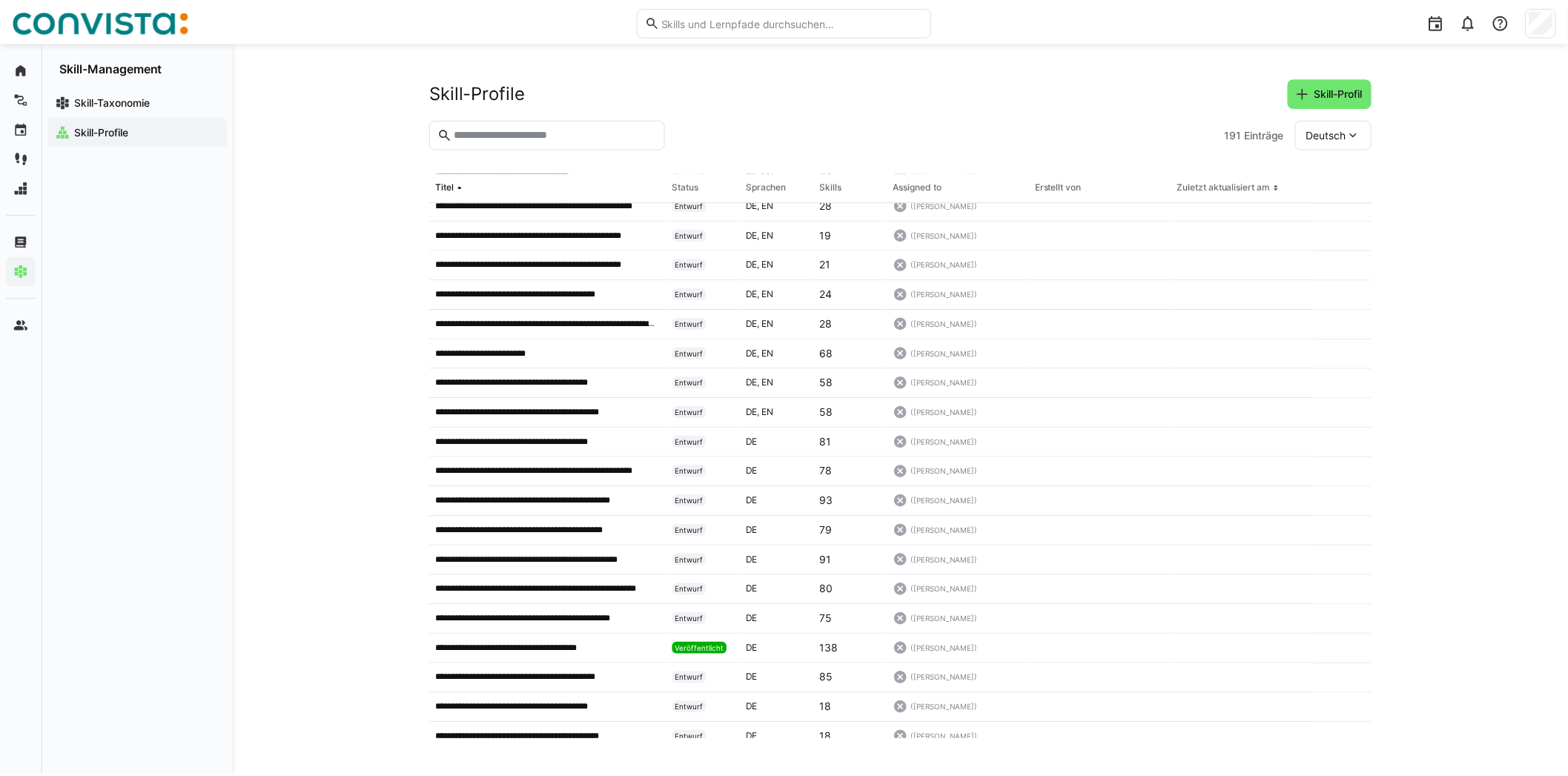
scroll to position [1092, 0]
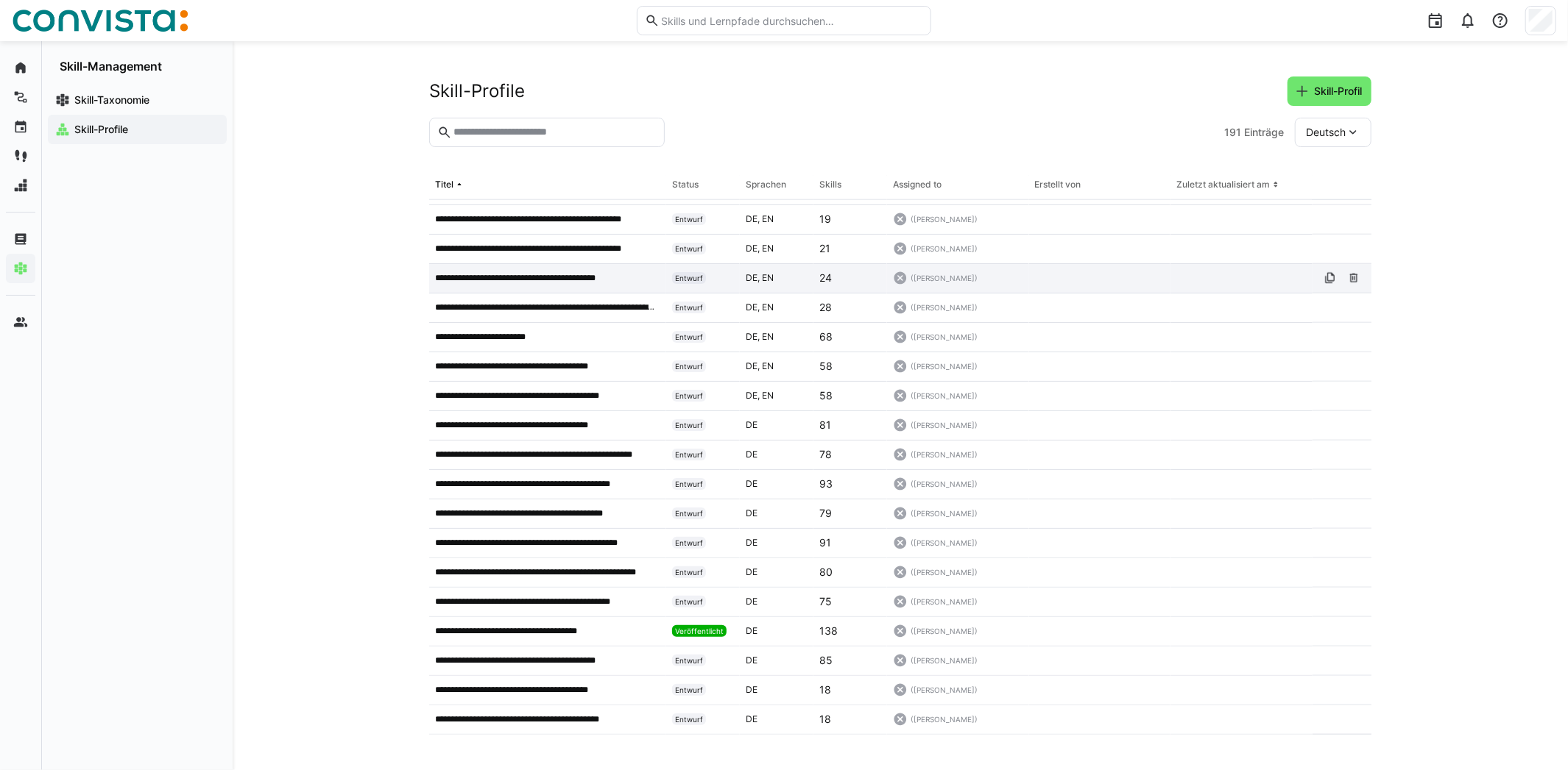
click at [546, 277] on p "**********" at bounding box center [532, 278] width 194 height 12
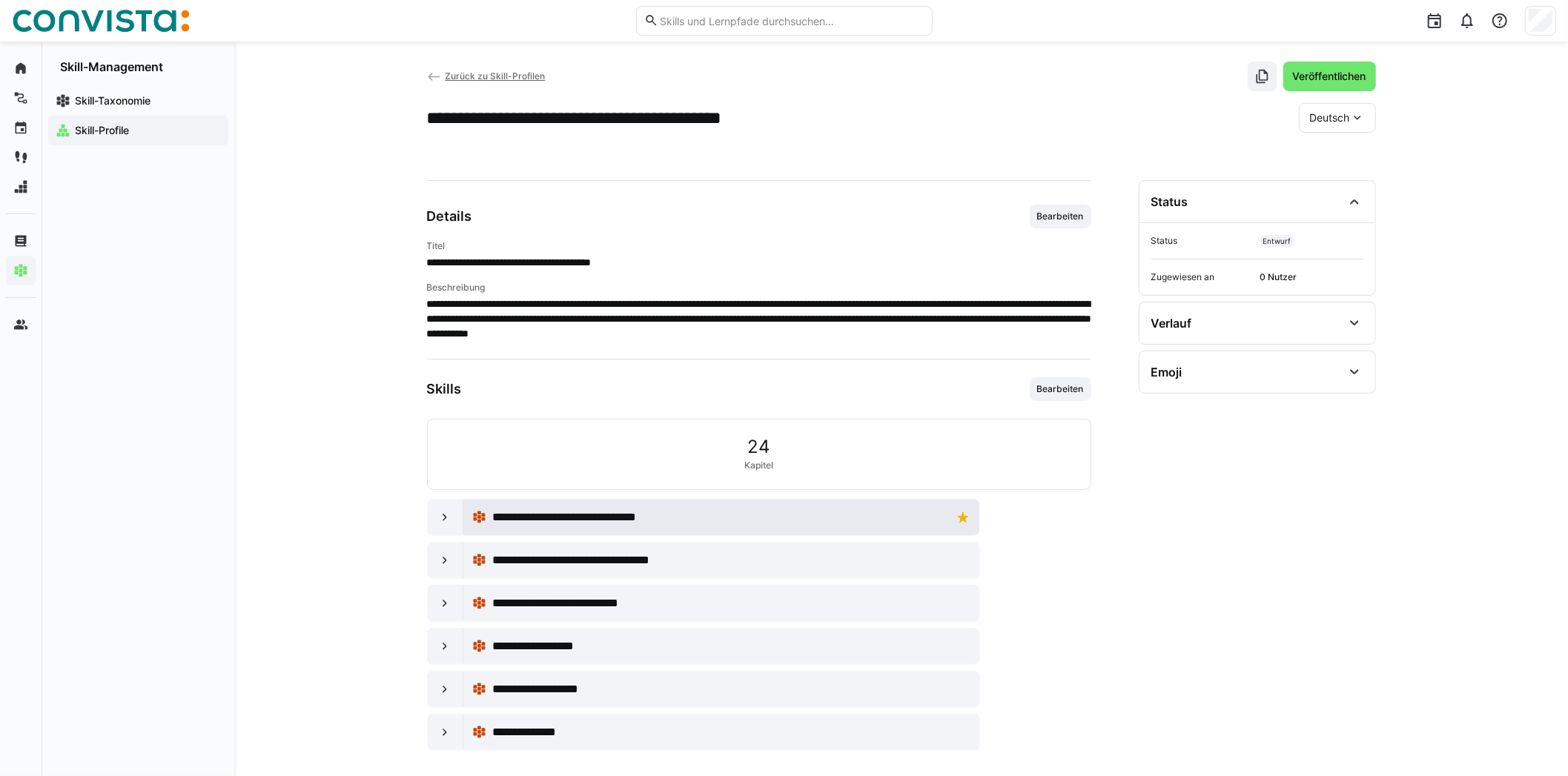
scroll to position [22, 0]
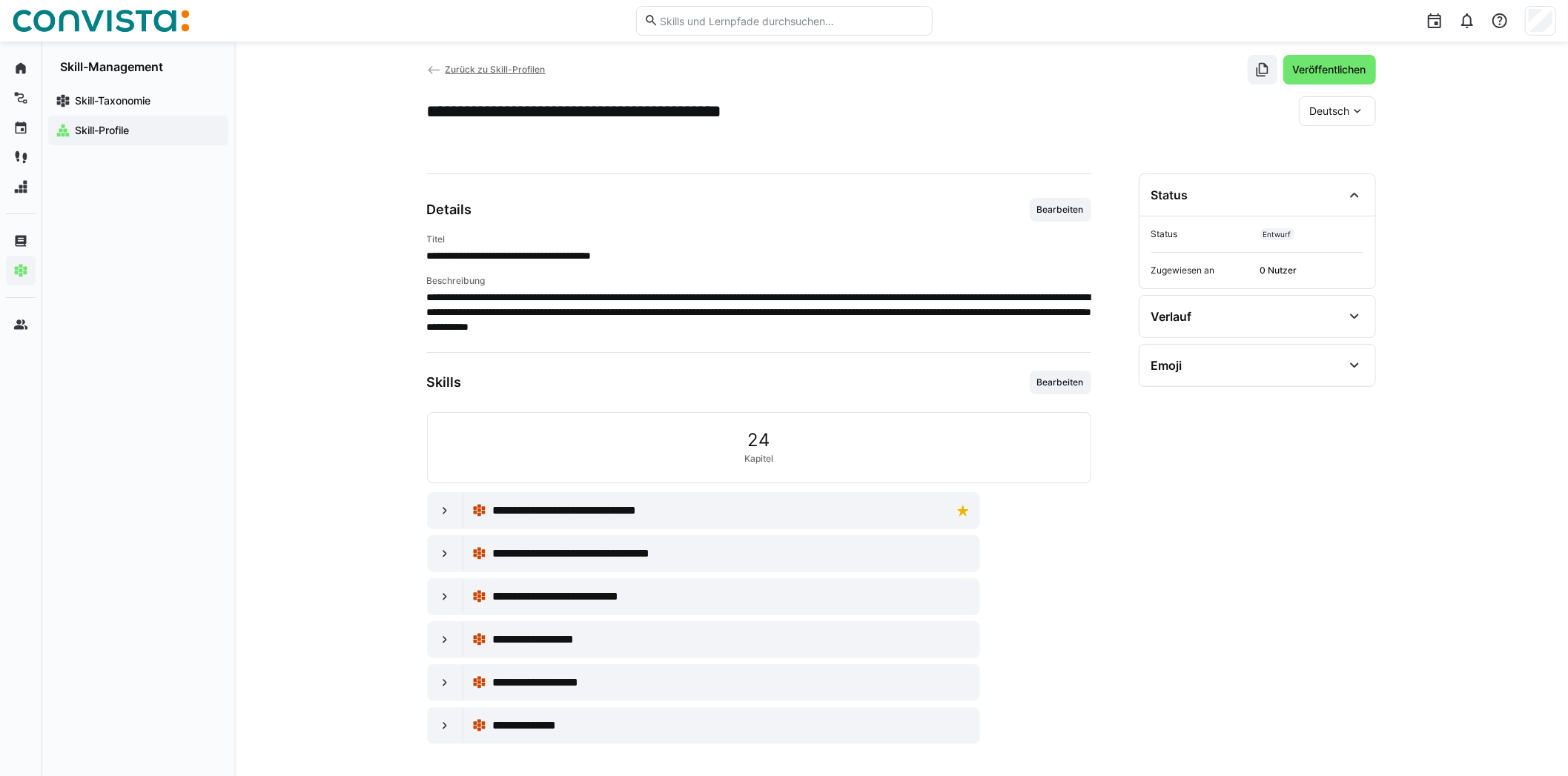
click at [440, 63] on eds-icon at bounding box center [434, 70] width 14 height 14
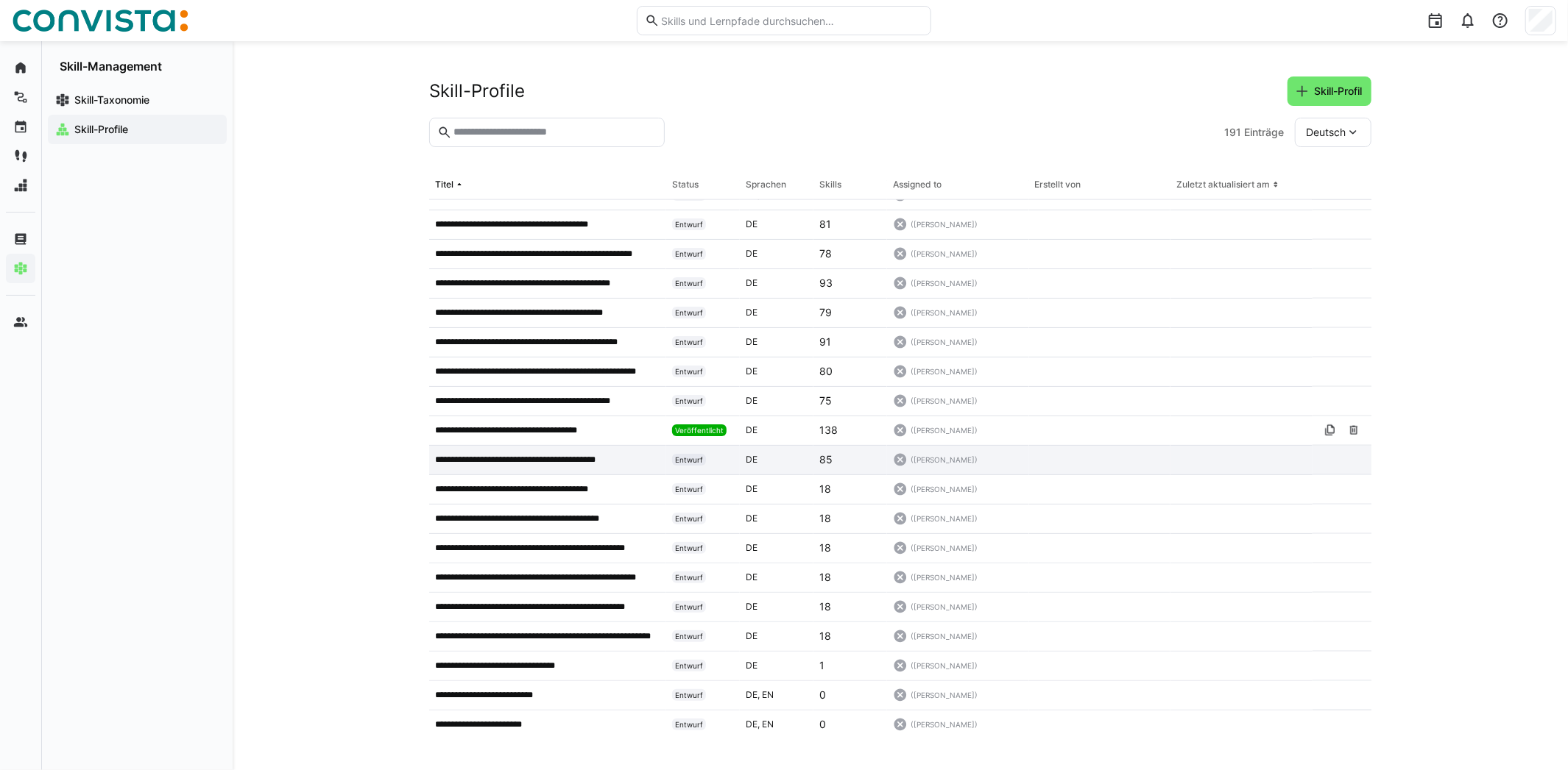
scroll to position [1378, 0]
